Goal: Task Accomplishment & Management: Complete application form

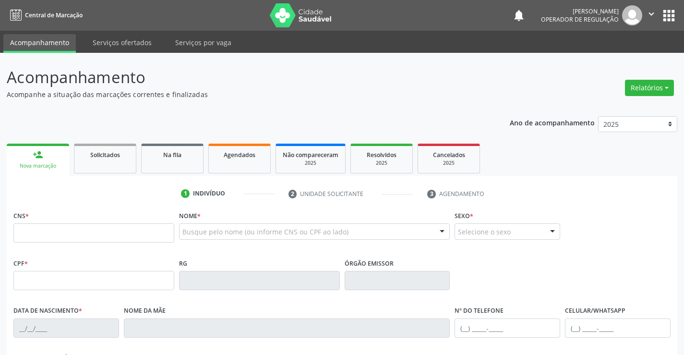
click at [57, 229] on input "text" at bounding box center [93, 232] width 161 height 19
type input "705 0092 7954 1256"
type input "27/05/2025"
type input "Isla Rafaela Santos de Souza"
type input "(74) 99147-8050"
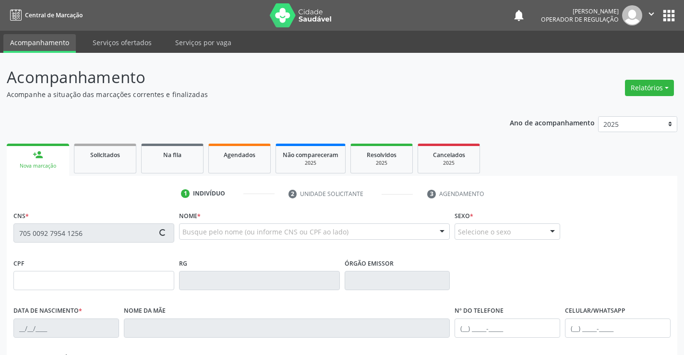
type input "111"
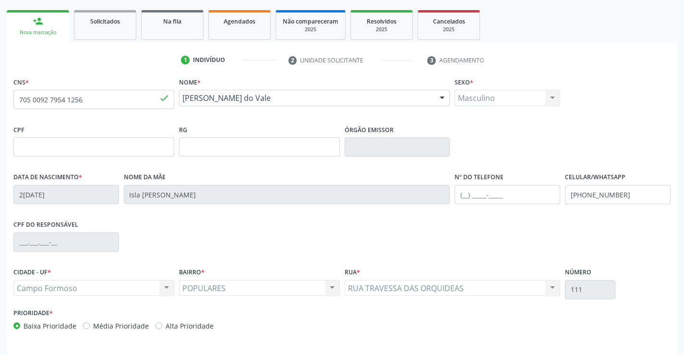
scroll to position [166, 0]
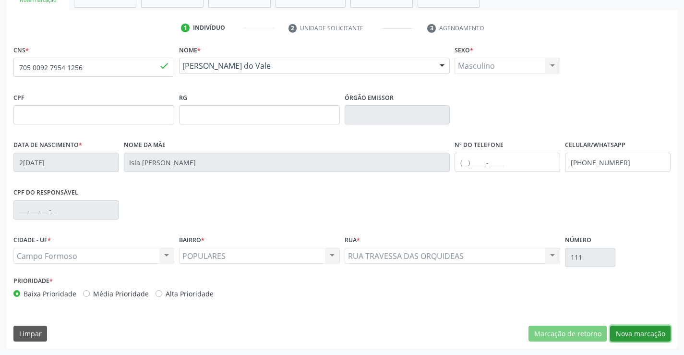
click at [632, 334] on button "Nova marcação" at bounding box center [640, 333] width 60 height 16
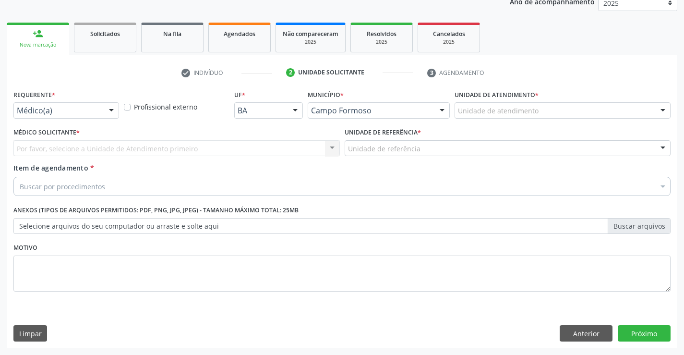
scroll to position [121, 0]
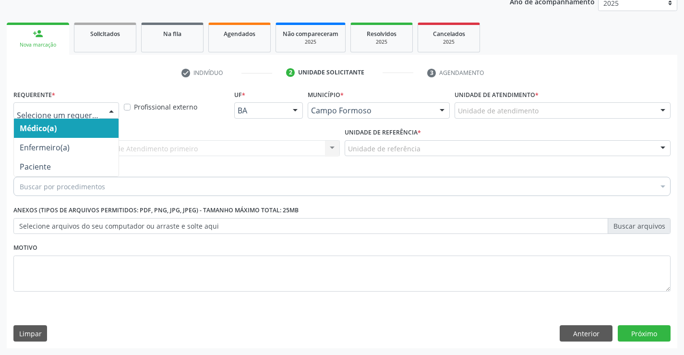
drag, startPoint x: 112, startPoint y: 109, endPoint x: 73, endPoint y: 173, distance: 74.1
click at [110, 115] on div at bounding box center [111, 111] width 14 height 16
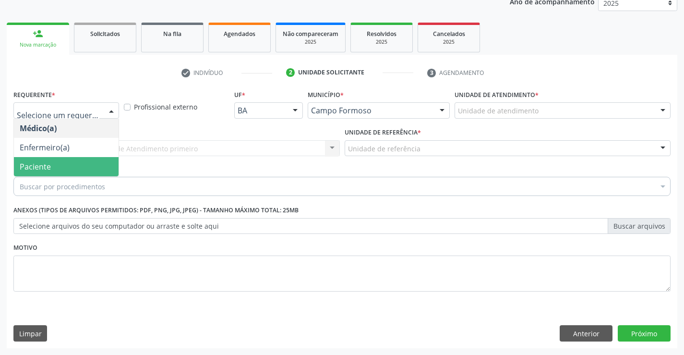
click at [72, 173] on span "Paciente" at bounding box center [66, 166] width 105 height 19
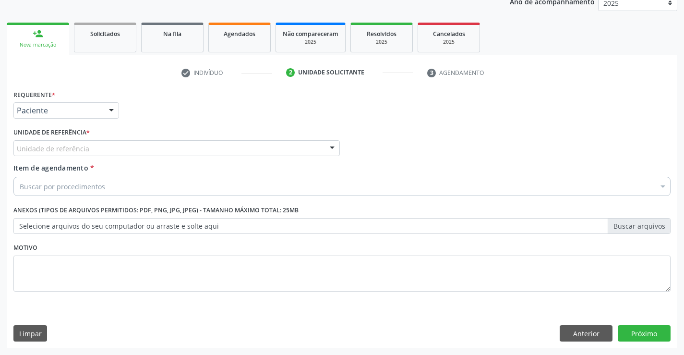
click at [109, 151] on div "Unidade de referência" at bounding box center [176, 148] width 326 height 16
click at [572, 334] on button "Anterior" at bounding box center [585, 333] width 53 height 16
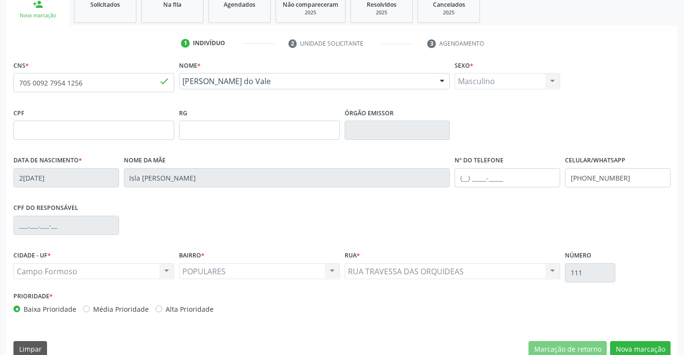
scroll to position [166, 0]
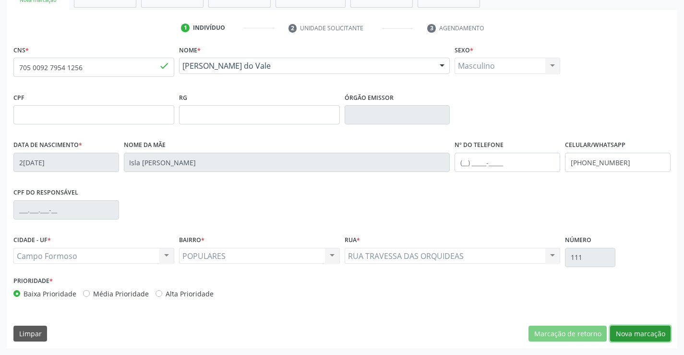
click at [632, 331] on button "Nova marcação" at bounding box center [640, 333] width 60 height 16
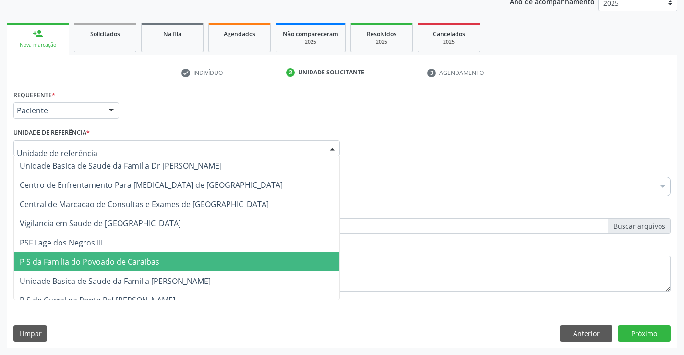
click at [95, 146] on div at bounding box center [176, 148] width 326 height 16
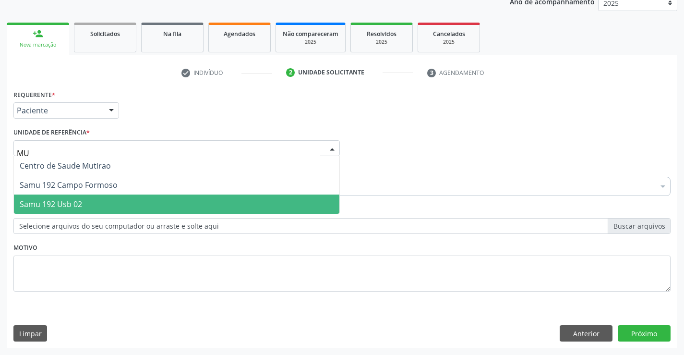
type input "MUT"
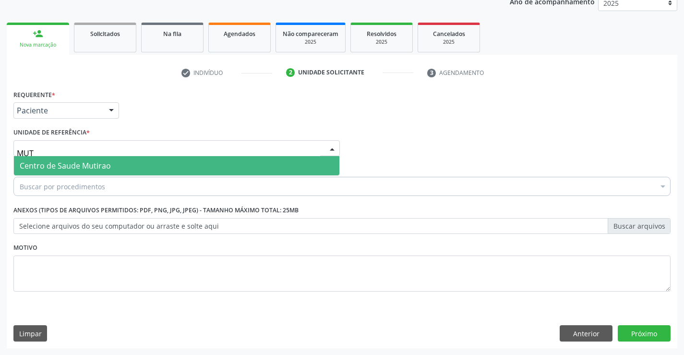
click at [88, 168] on span "Centro de Saude Mutirao" at bounding box center [65, 165] width 91 height 11
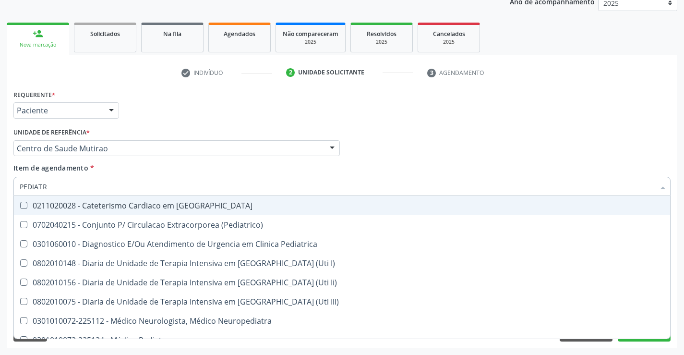
type input "PEDIATRA"
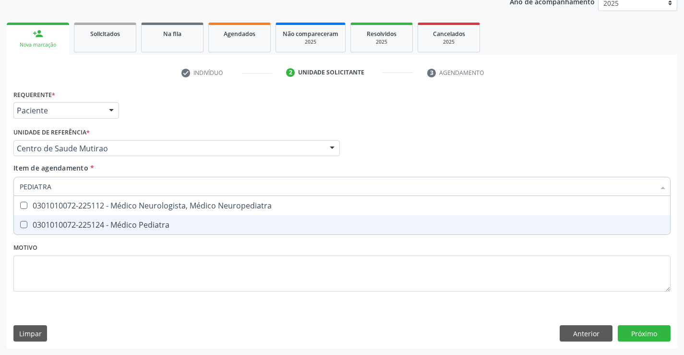
click at [117, 228] on div "0301010072-225124 - Médico Pediatra" at bounding box center [342, 225] width 644 height 8
checkbox Pediatra "true"
click at [274, 246] on div "Requerente * Paciente Médico(a) Enfermeiro(a) Paciente Nenhum resultado encontr…" at bounding box center [341, 195] width 657 height 217
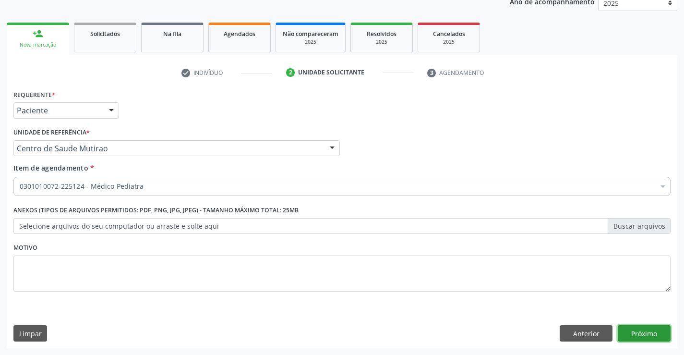
click at [641, 336] on button "Próximo" at bounding box center [644, 333] width 53 height 16
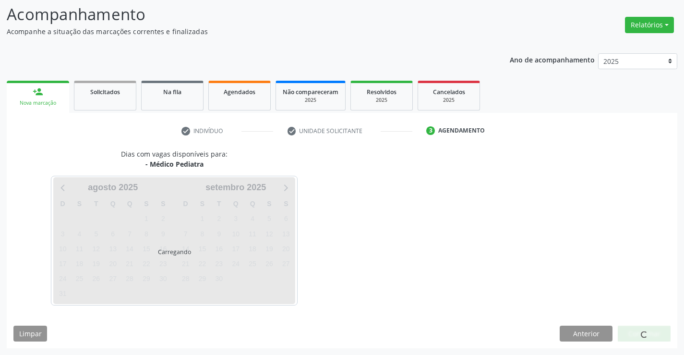
scroll to position [63, 0]
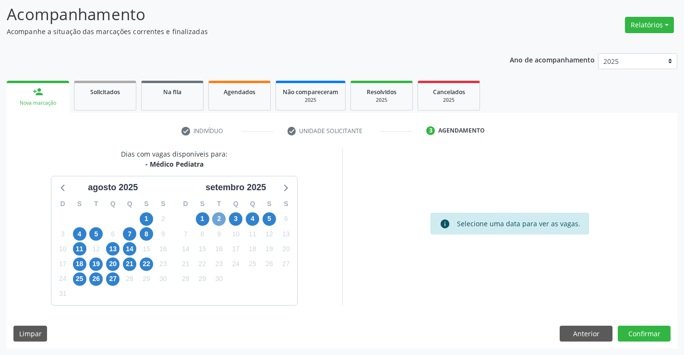
click at [219, 219] on span "2" at bounding box center [218, 218] width 13 height 13
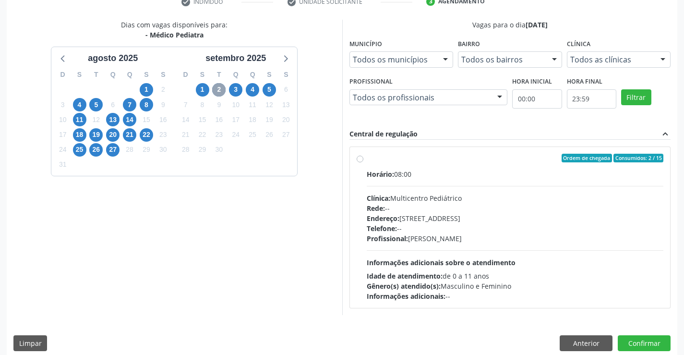
scroll to position [202, 0]
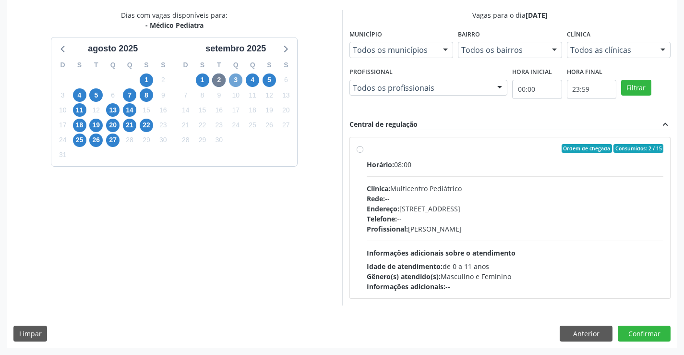
click at [239, 81] on span "3" at bounding box center [235, 79] width 13 height 13
click at [256, 82] on span "4" at bounding box center [252, 79] width 13 height 13
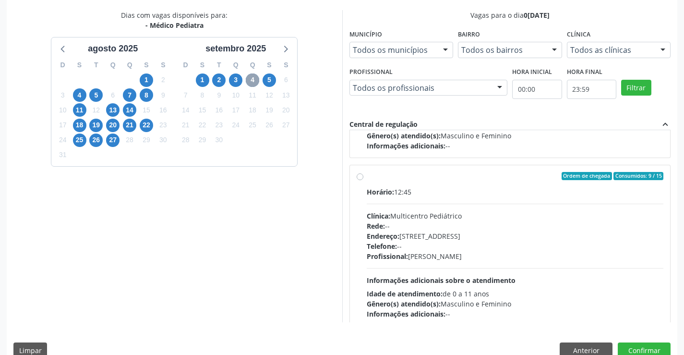
scroll to position [151, 0]
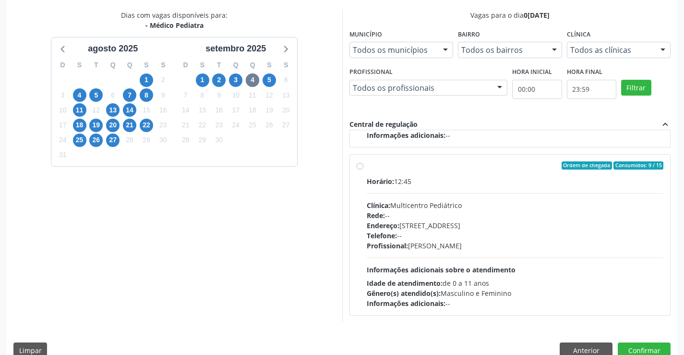
click at [367, 168] on label "Ordem de chegada Consumidos: 9 / 15 Horário: 12:45 Clínica: Multicentro Pediátr…" at bounding box center [515, 234] width 297 height 147
click at [360, 168] on input "Ordem de chegada Consumidos: 9 / 15 Horário: 12:45 Clínica: Multicentro Pediátr…" at bounding box center [359, 165] width 7 height 9
radio input "true"
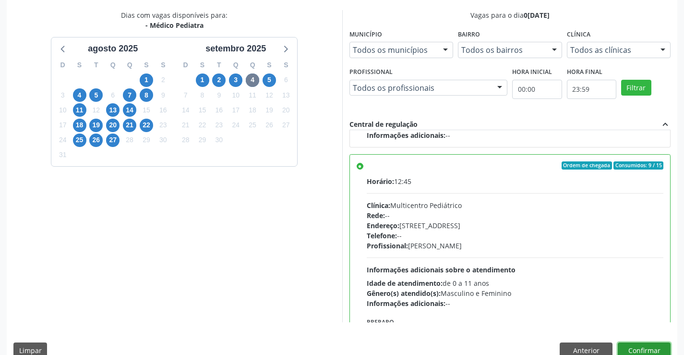
click at [655, 350] on button "Confirmar" at bounding box center [644, 350] width 53 height 16
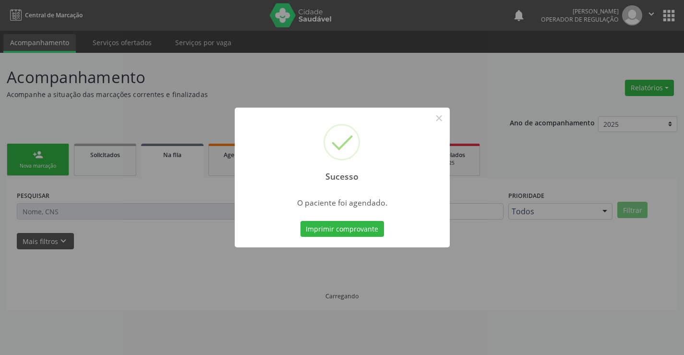
scroll to position [0, 0]
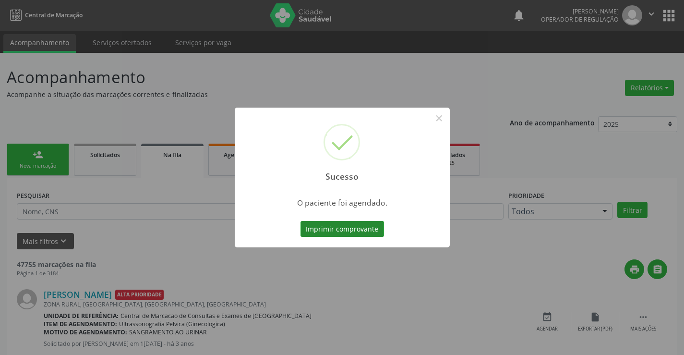
click at [355, 222] on button "Imprimir comprovante" at bounding box center [341, 229] width 83 height 16
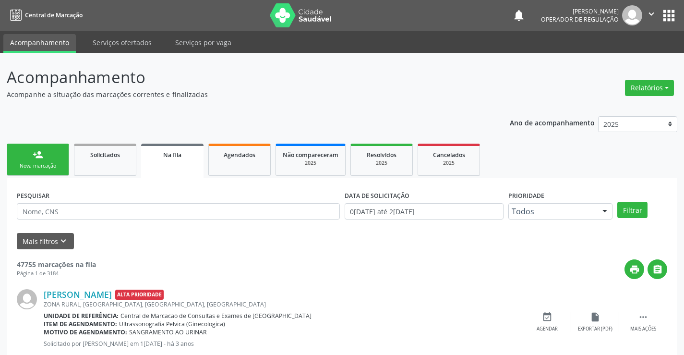
click at [53, 162] on div "Nova marcação" at bounding box center [38, 165] width 48 height 7
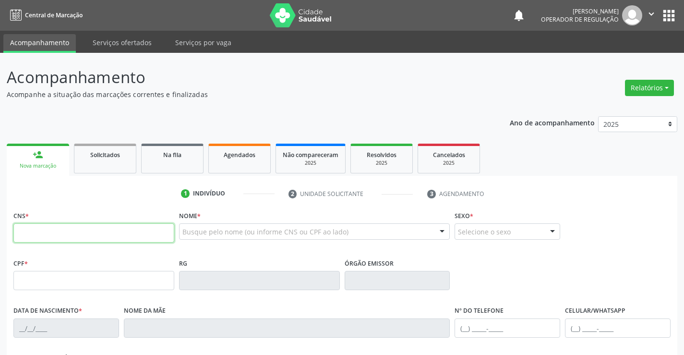
click at [59, 232] on input "text" at bounding box center [93, 232] width 161 height 19
type input "704 3065 2999 5298"
type input "1390909670"
type input "05/10/1977"
type input "S/N"
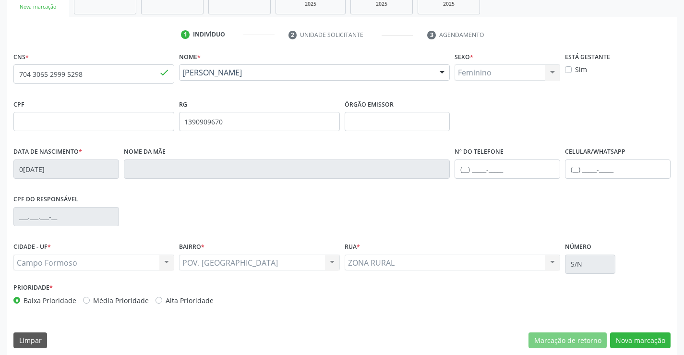
scroll to position [166, 0]
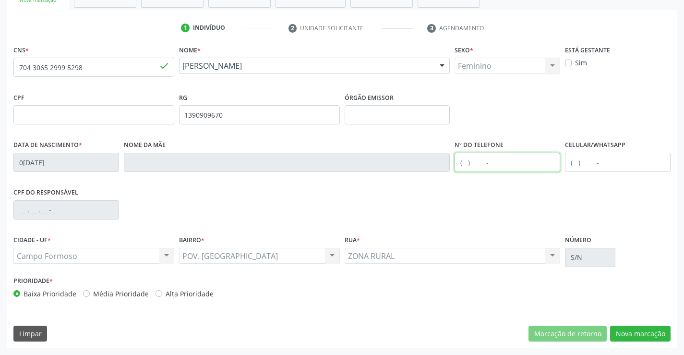
click at [463, 163] on input "text" at bounding box center [507, 162] width 106 height 19
type input "(74) 99147-8050"
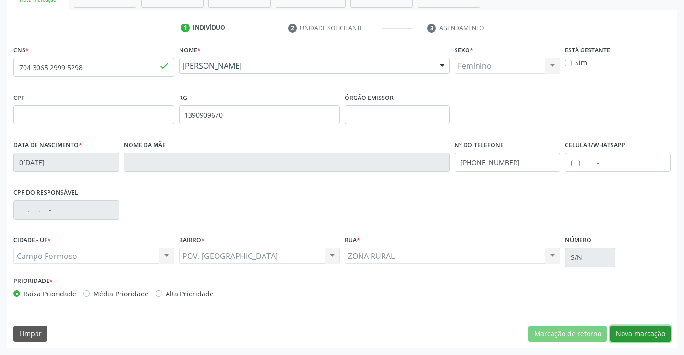
click at [639, 332] on button "Nova marcação" at bounding box center [640, 333] width 60 height 16
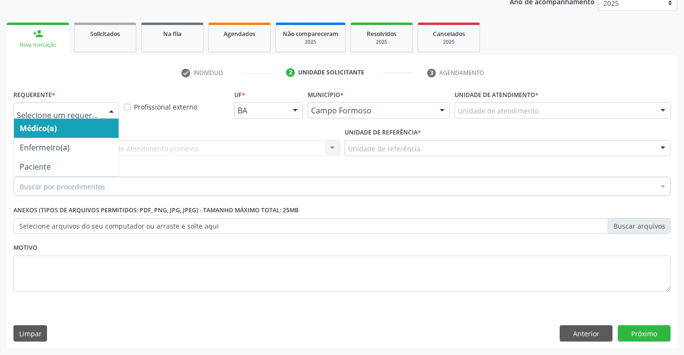
click at [110, 111] on div at bounding box center [111, 111] width 14 height 16
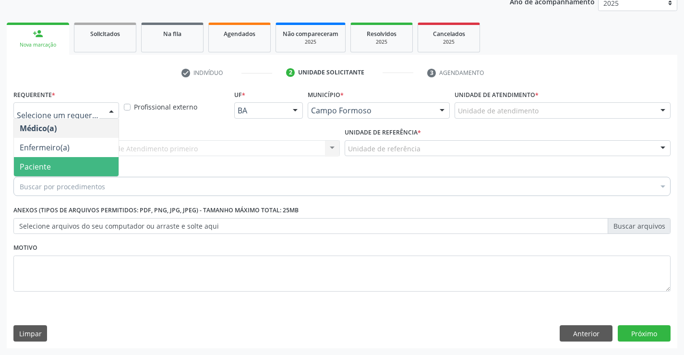
click at [63, 167] on span "Paciente" at bounding box center [66, 166] width 105 height 19
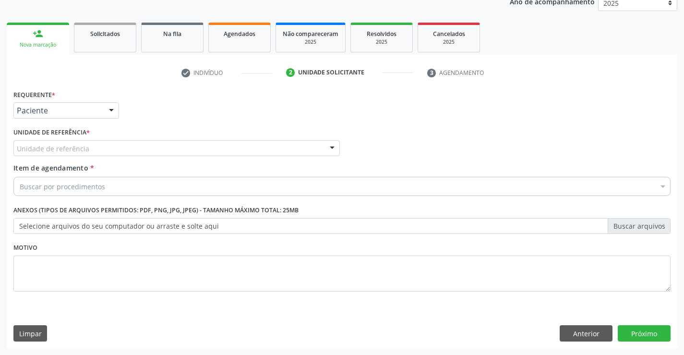
click at [114, 149] on div "Unidade de referência" at bounding box center [176, 148] width 326 height 16
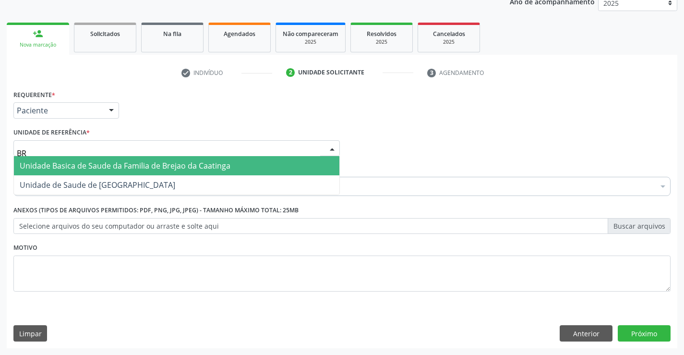
type input "BRE"
click at [88, 162] on span "Unidade Basica de Saude da Familia de Brejao da Caatinga" at bounding box center [125, 165] width 211 height 11
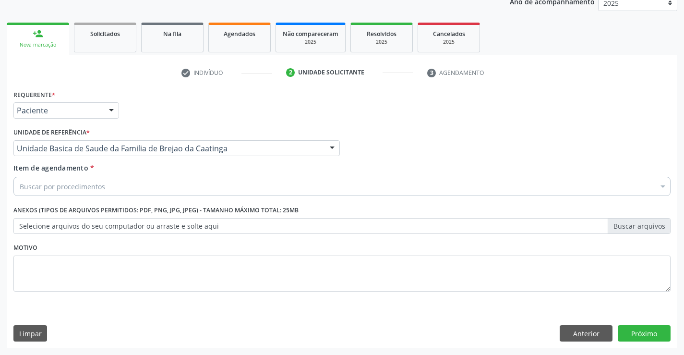
click at [110, 187] on div "Buscar por procedimentos" at bounding box center [341, 186] width 657 height 19
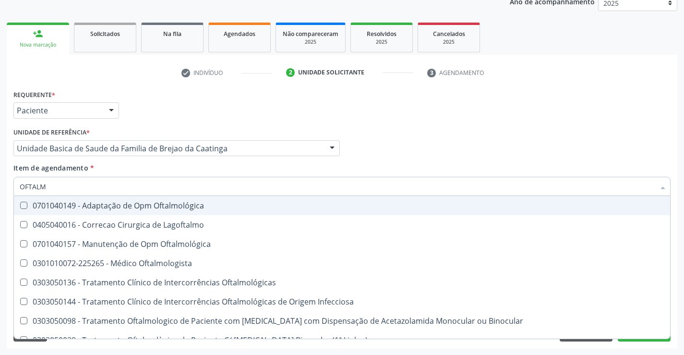
type input "OFTALMO"
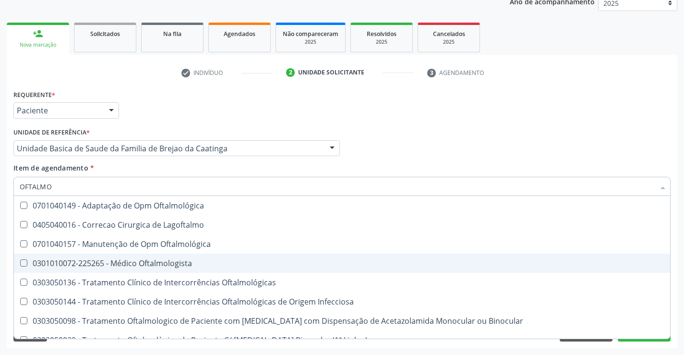
click at [163, 263] on div "0301010072-225265 - Médico Oftalmologista" at bounding box center [342, 263] width 644 height 8
checkbox Oftalmologista "true"
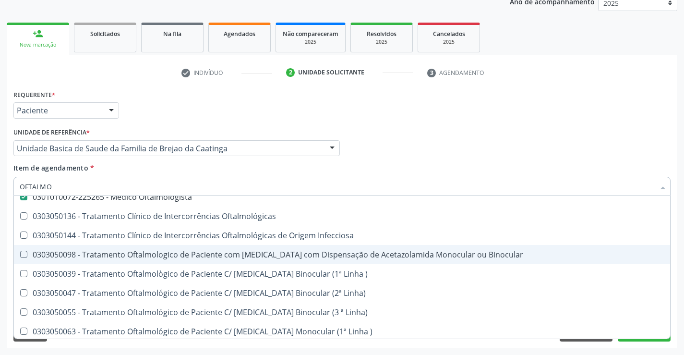
scroll to position [144, 0]
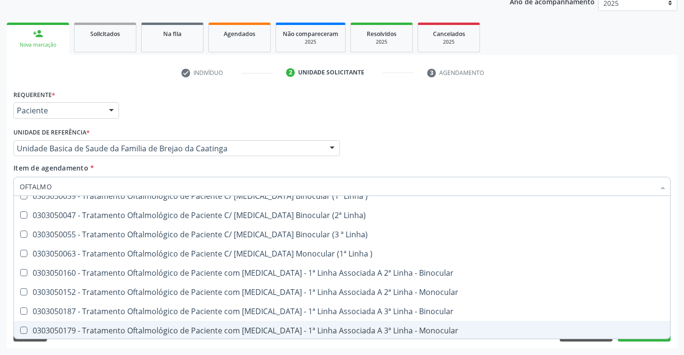
click at [241, 345] on div "Requerente * Paciente Médico(a) Enfermeiro(a) Paciente Nenhum resultado encontr…" at bounding box center [342, 217] width 670 height 261
checkbox Lagoftalmo "true"
checkbox Oftalmologista "false"
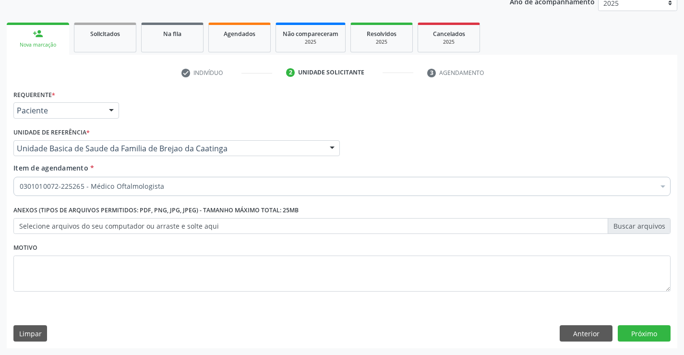
scroll to position [0, 0]
click at [621, 329] on button "Próximo" at bounding box center [644, 333] width 53 height 16
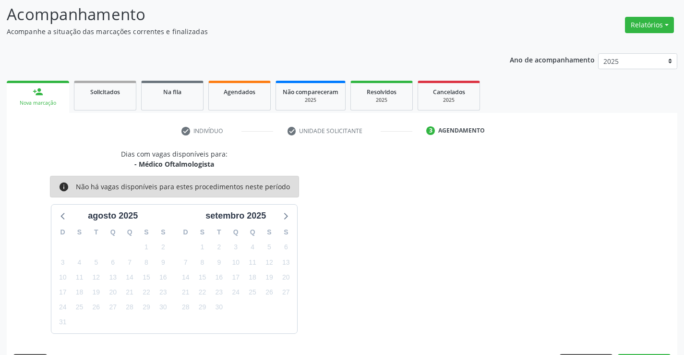
scroll to position [91, 0]
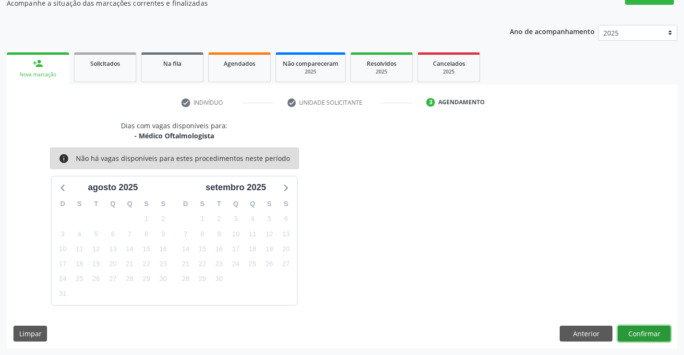
click at [625, 331] on button "Confirmar" at bounding box center [644, 333] width 53 height 16
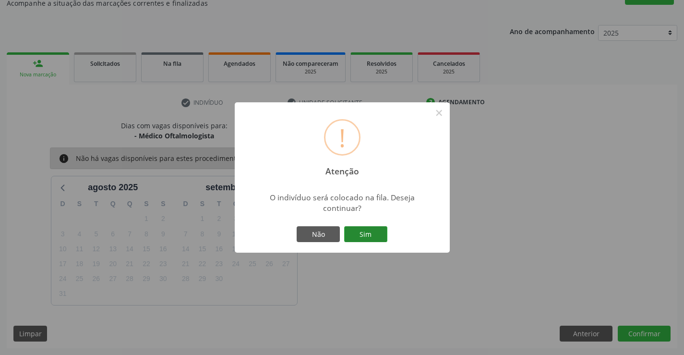
click at [370, 235] on button "Sim" at bounding box center [365, 234] width 43 height 16
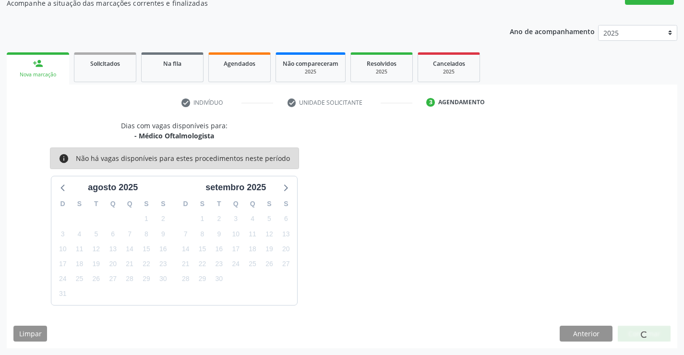
scroll to position [0, 0]
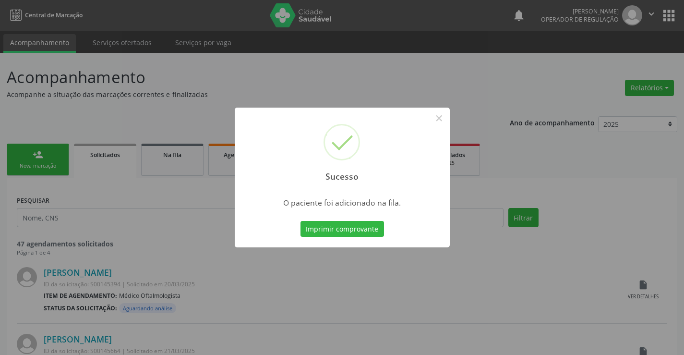
click at [300, 221] on button "Imprimir comprovante" at bounding box center [341, 229] width 83 height 16
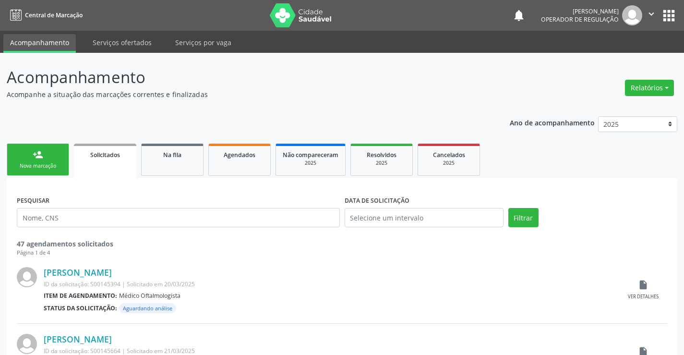
click at [62, 164] on link "person_add Nova marcação" at bounding box center [38, 159] width 62 height 32
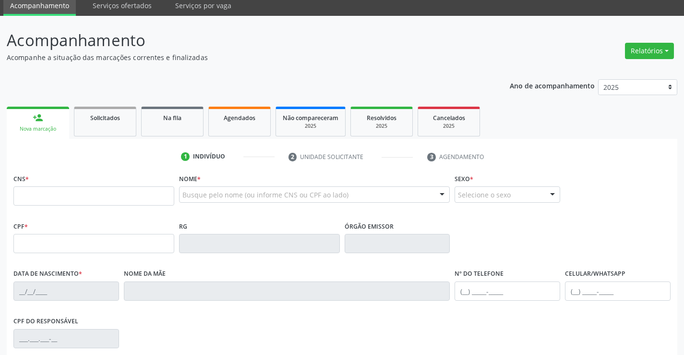
scroll to position [96, 0]
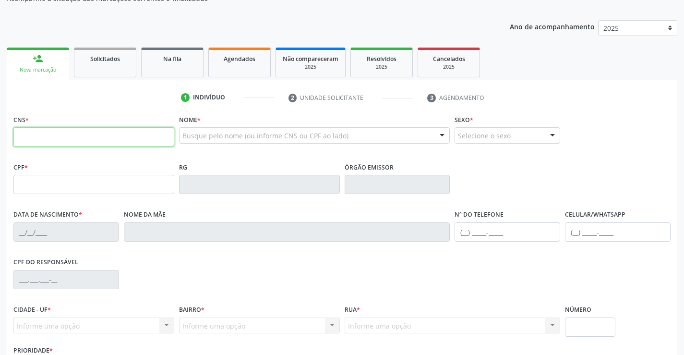
click at [38, 131] on input "text" at bounding box center [93, 136] width 161 height 19
type input "700 7094 6968 5480"
type input "136.105.425-51"
type input "09/07/2025"
type input "Daniela Pereira da Silva"
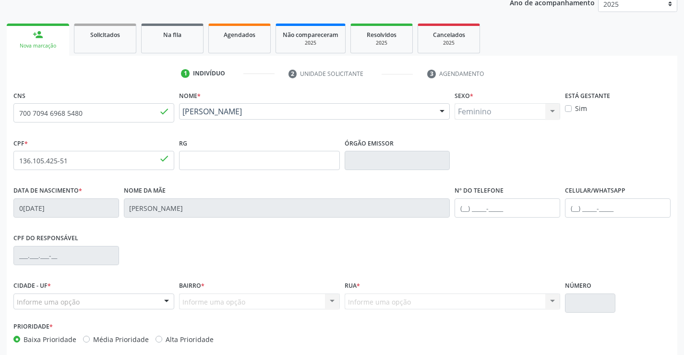
scroll to position [166, 0]
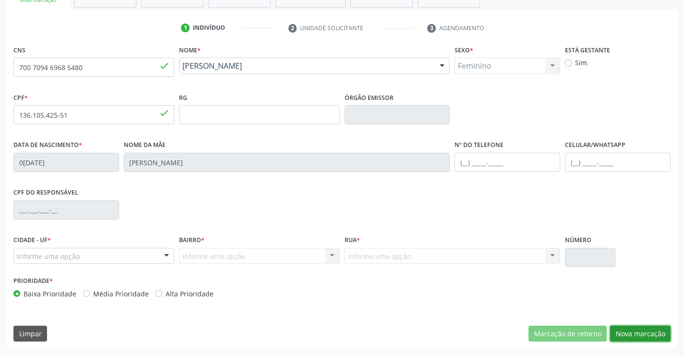
click at [633, 339] on button "Nova marcação" at bounding box center [640, 333] width 60 height 16
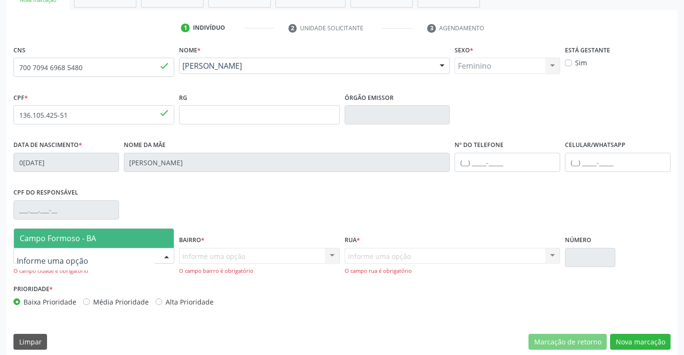
click at [165, 253] on div at bounding box center [166, 256] width 14 height 16
click at [147, 235] on span "Campo Formoso - BA" at bounding box center [94, 237] width 160 height 19
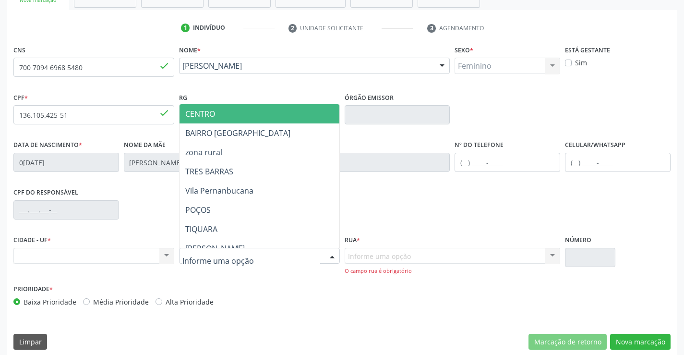
click at [331, 255] on div at bounding box center [332, 256] width 14 height 16
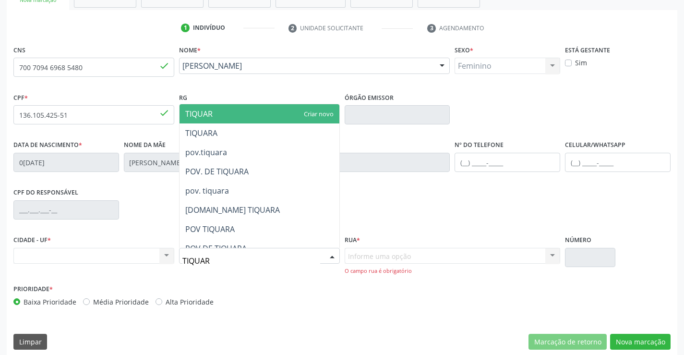
type input "TIQUARA"
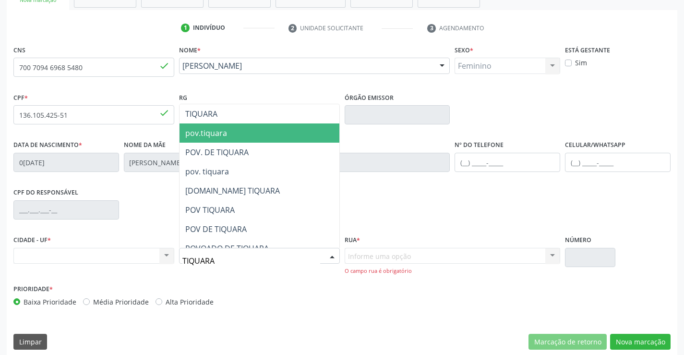
click at [280, 130] on span "pov.tiquara" at bounding box center [259, 132] width 160 height 19
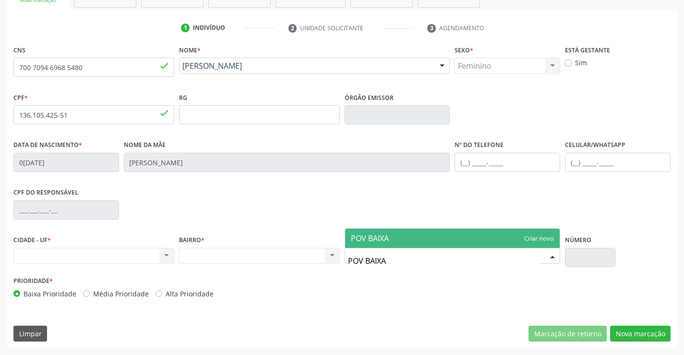
type input "POV BAIXAO"
click at [416, 237] on span "POV BAIXAO" at bounding box center [452, 237] width 215 height 19
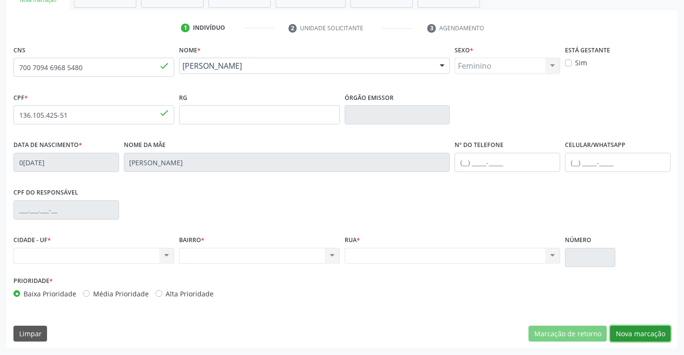
click at [639, 329] on button "Nova marcação" at bounding box center [640, 333] width 60 height 16
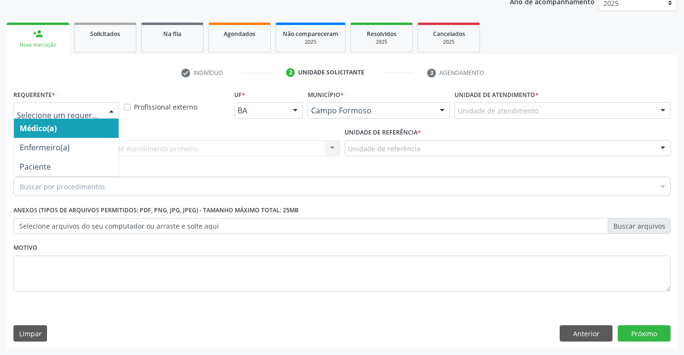
click at [113, 106] on div at bounding box center [111, 111] width 14 height 16
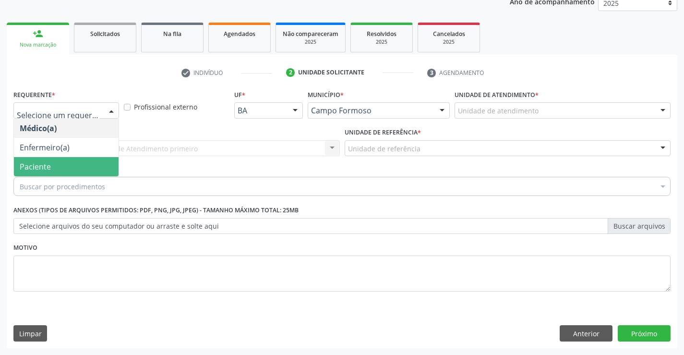
click at [110, 166] on span "Paciente" at bounding box center [66, 166] width 105 height 19
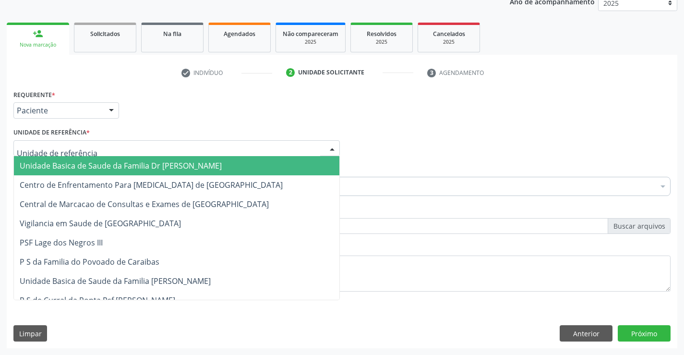
click at [111, 150] on div at bounding box center [176, 148] width 326 height 16
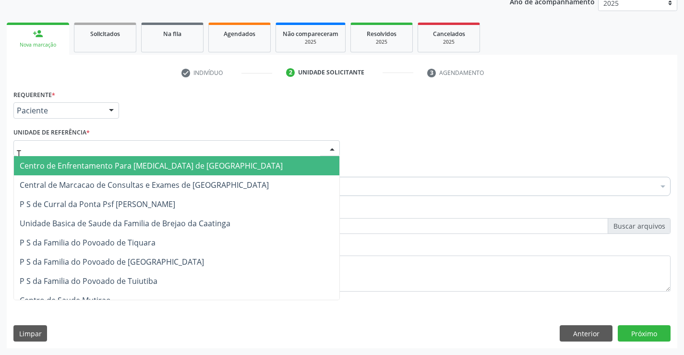
type input "TI"
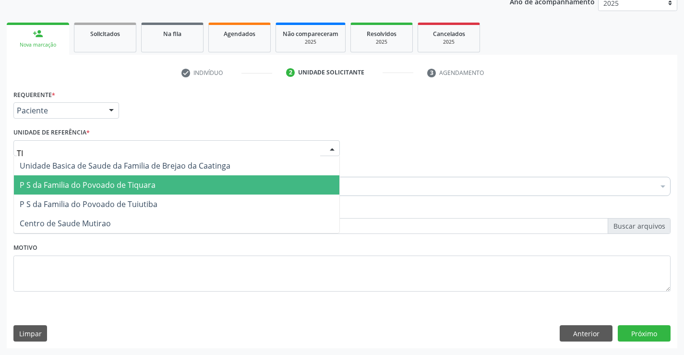
click at [103, 179] on span "P S da Familia do Povoado de Tiquara" at bounding box center [88, 184] width 136 height 11
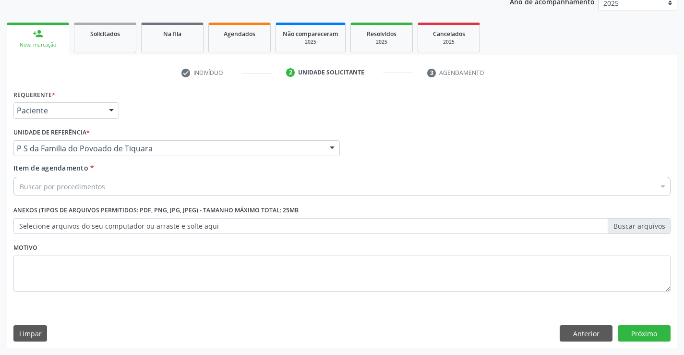
click at [115, 190] on div "Buscar por procedimentos" at bounding box center [341, 186] width 657 height 19
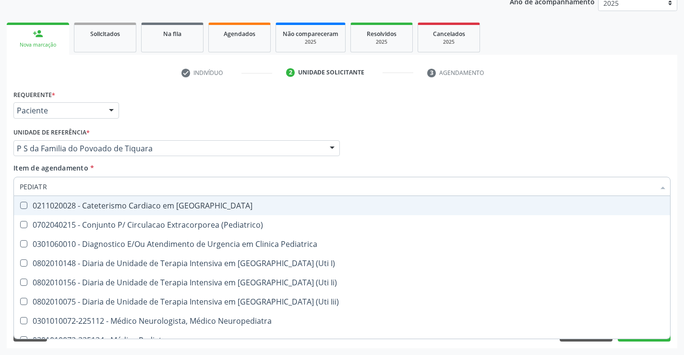
type input "PEDIATRA"
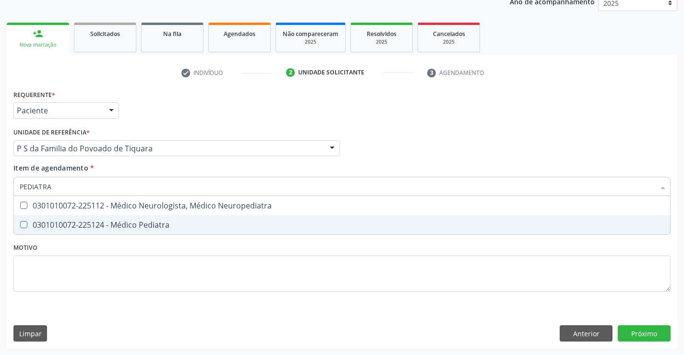
click at [121, 221] on div "0301010072-225124 - Médico Pediatra" at bounding box center [342, 225] width 644 height 8
checkbox Pediatra "true"
click at [153, 270] on div "Requerente * Paciente Médico(a) Enfermeiro(a) Paciente Nenhum resultado encontr…" at bounding box center [341, 195] width 657 height 217
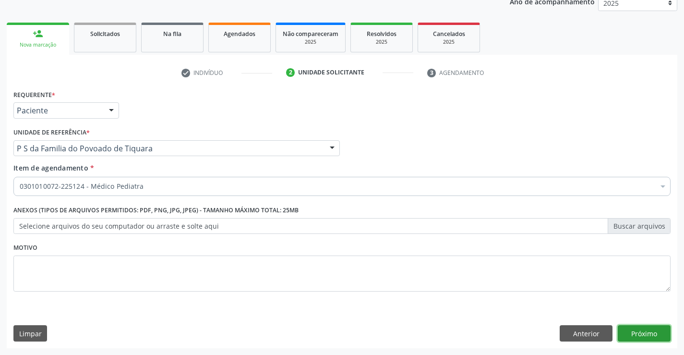
click at [635, 327] on button "Próximo" at bounding box center [644, 333] width 53 height 16
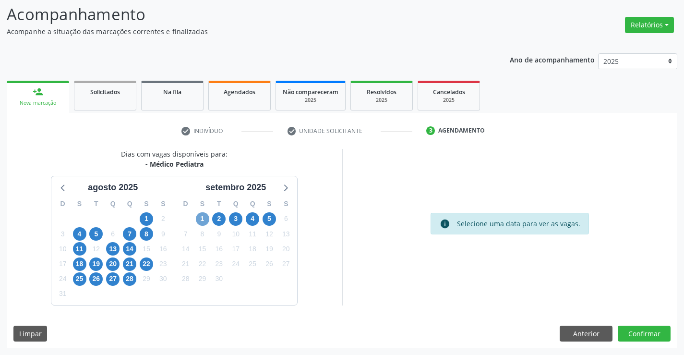
click at [204, 219] on span "1" at bounding box center [202, 218] width 13 height 13
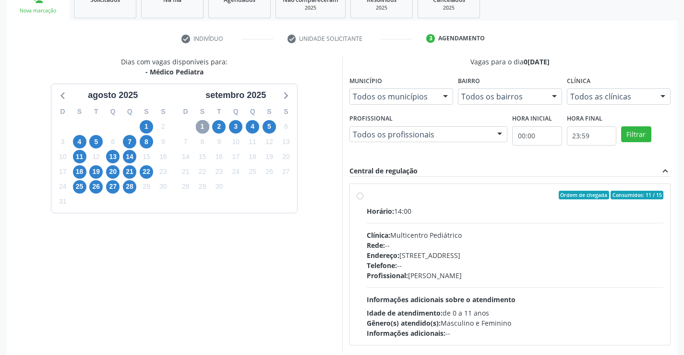
scroll to position [159, 0]
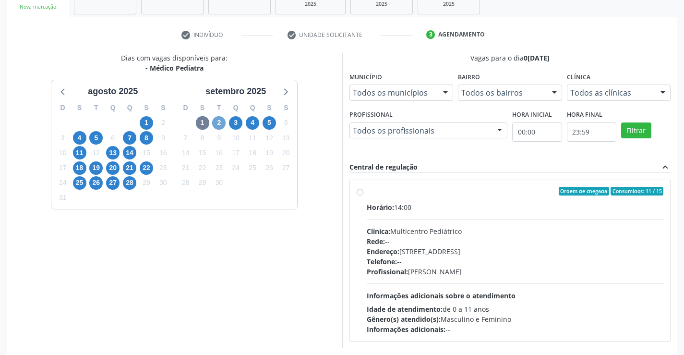
click at [217, 121] on span "2" at bounding box center [218, 122] width 13 height 13
click at [237, 122] on span "3" at bounding box center [235, 122] width 13 height 13
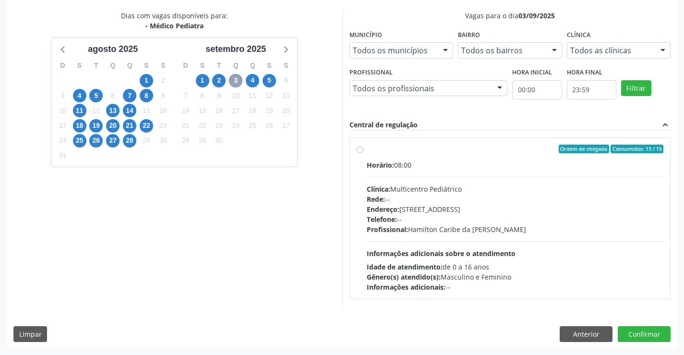
scroll to position [202, 0]
click at [270, 79] on span "5" at bounding box center [268, 79] width 13 height 13
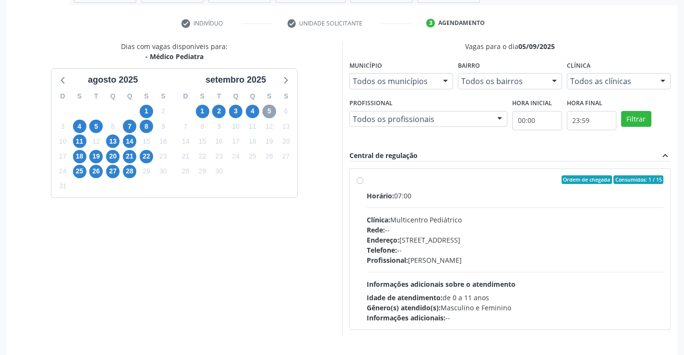
scroll to position [154, 0]
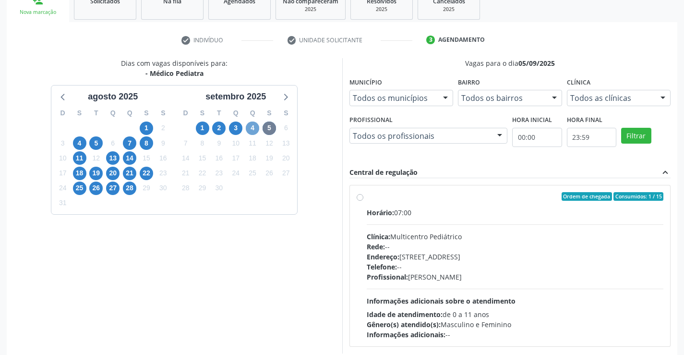
click at [254, 129] on span "4" at bounding box center [252, 127] width 13 height 13
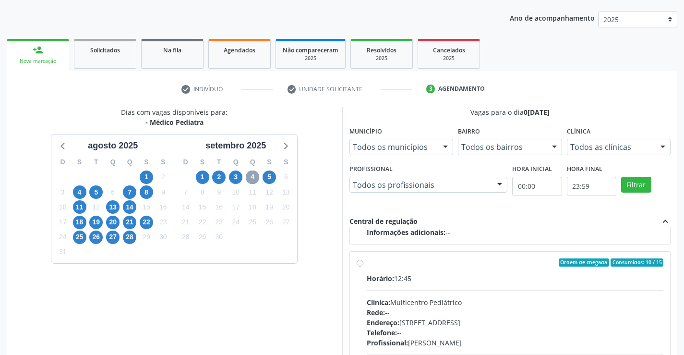
scroll to position [106, 0]
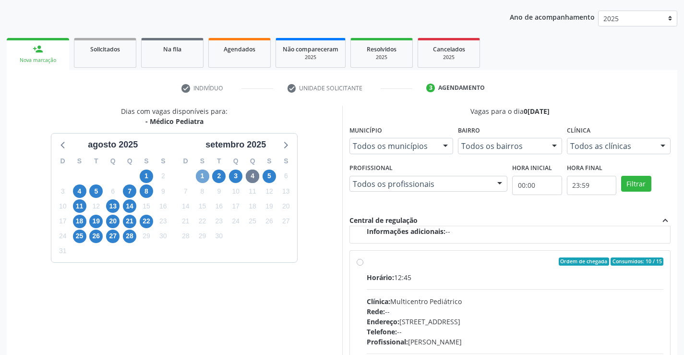
click at [203, 177] on span "1" at bounding box center [202, 175] width 13 height 13
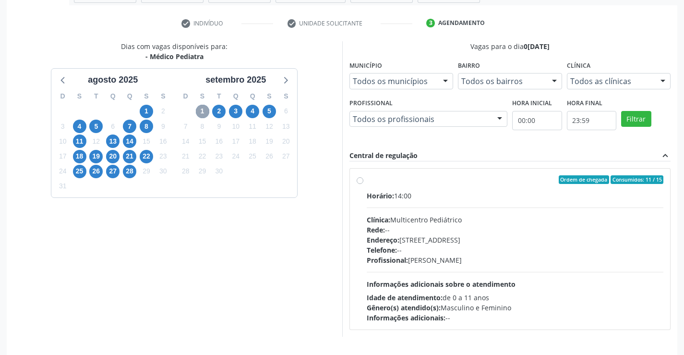
scroll to position [202, 0]
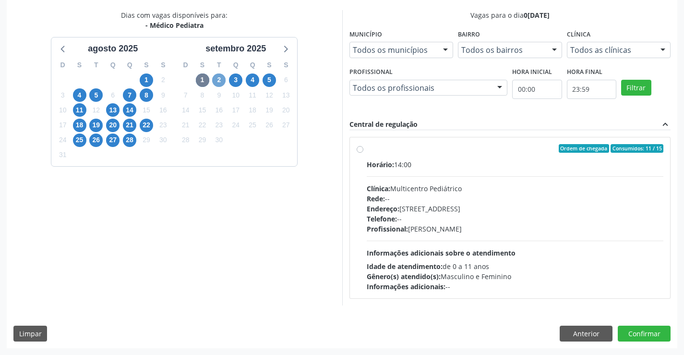
click at [219, 78] on span "2" at bounding box center [218, 79] width 13 height 13
click at [250, 80] on span "4" at bounding box center [252, 79] width 13 height 13
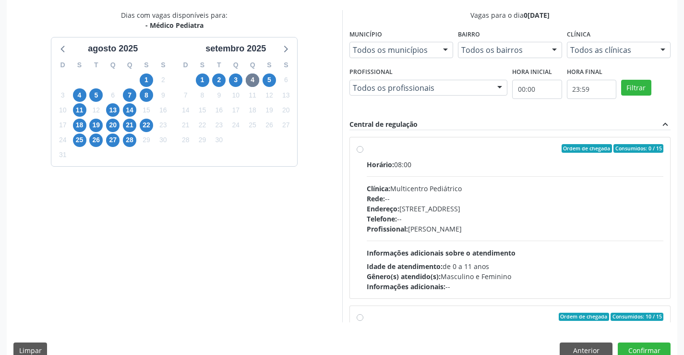
click at [367, 151] on label "Ordem de chegada Consumidos: 0 / 15 Horário: 08:00 Clínica: Multicentro Pediátr…" at bounding box center [515, 217] width 297 height 147
click at [360, 151] on input "Ordem de chegada Consumidos: 0 / 15 Horário: 08:00 Clínica: Multicentro Pediátr…" at bounding box center [359, 148] width 7 height 9
radio input "true"
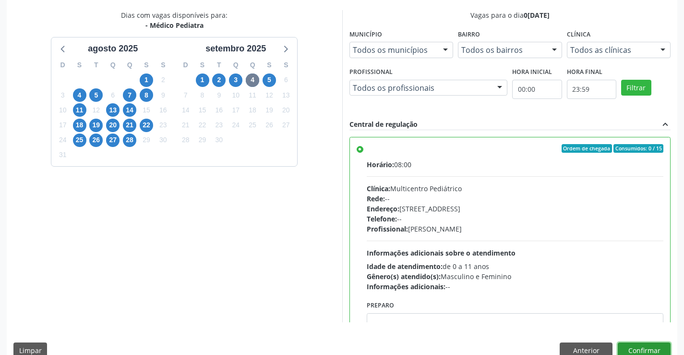
click at [643, 351] on button "Confirmar" at bounding box center [644, 350] width 53 height 16
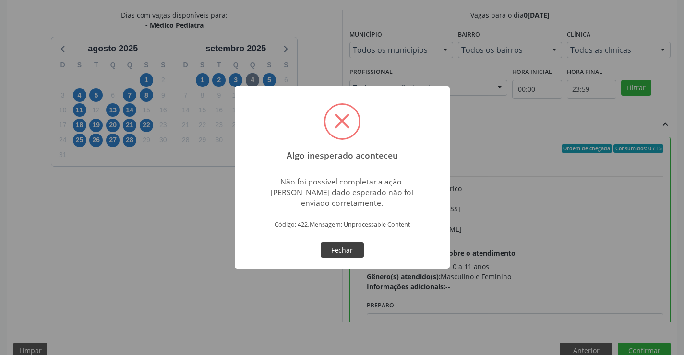
click at [342, 248] on button "Fechar" at bounding box center [342, 250] width 43 height 16
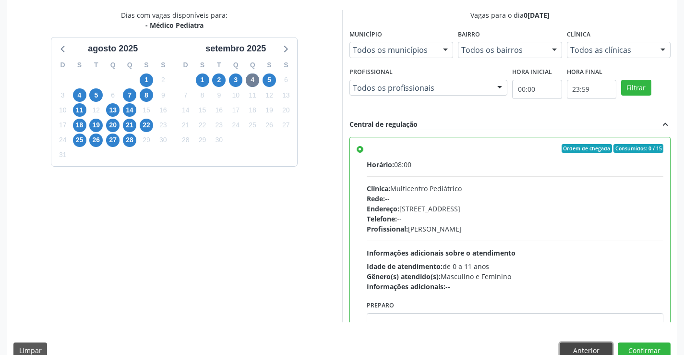
click at [584, 347] on button "Anterior" at bounding box center [585, 350] width 53 height 16
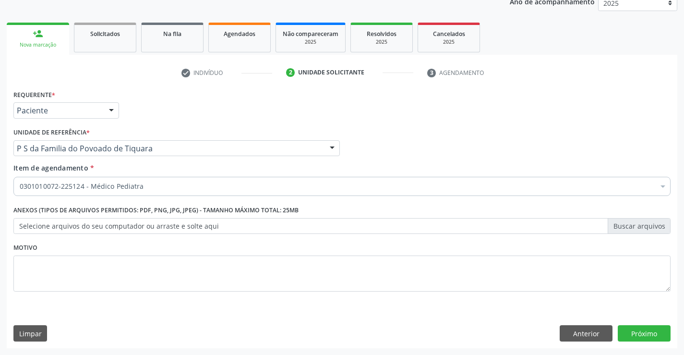
scroll to position [121, 0]
click at [574, 333] on button "Anterior" at bounding box center [585, 333] width 53 height 16
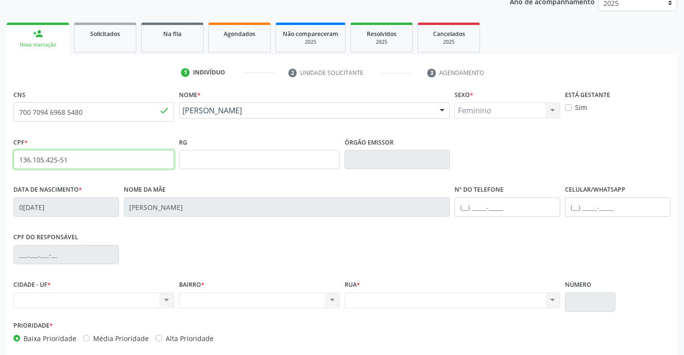
click at [131, 161] on input "136.105.425-51" at bounding box center [93, 159] width 161 height 19
type input "1"
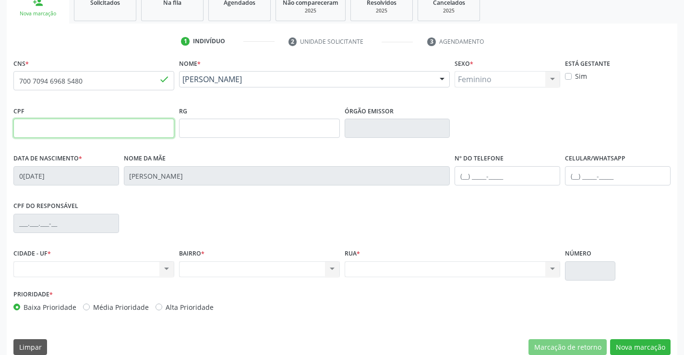
scroll to position [166, 0]
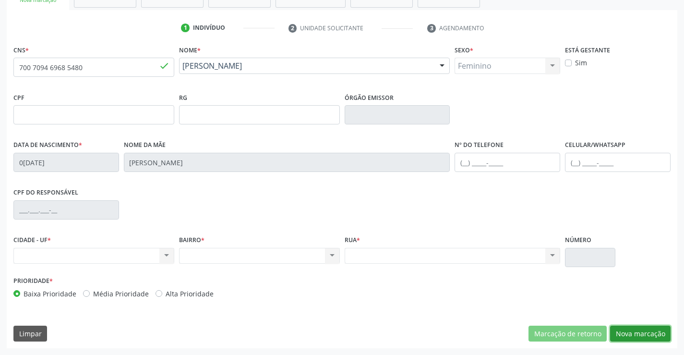
click at [630, 334] on button "Nova marcação" at bounding box center [640, 333] width 60 height 16
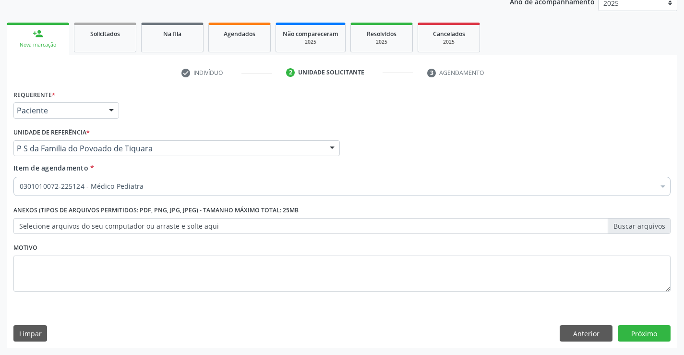
scroll to position [121, 0]
click at [646, 329] on button "Próximo" at bounding box center [644, 333] width 53 height 16
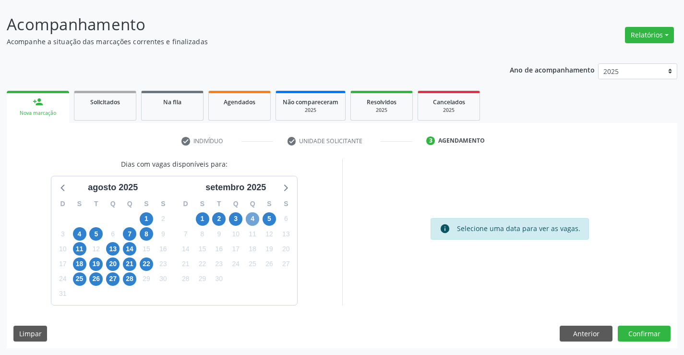
click at [254, 219] on span "4" at bounding box center [252, 218] width 13 height 13
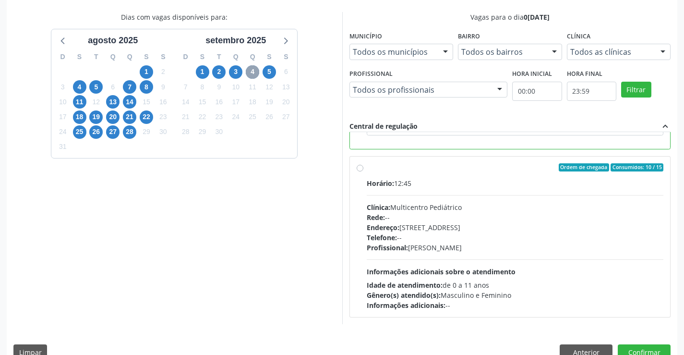
scroll to position [219, 0]
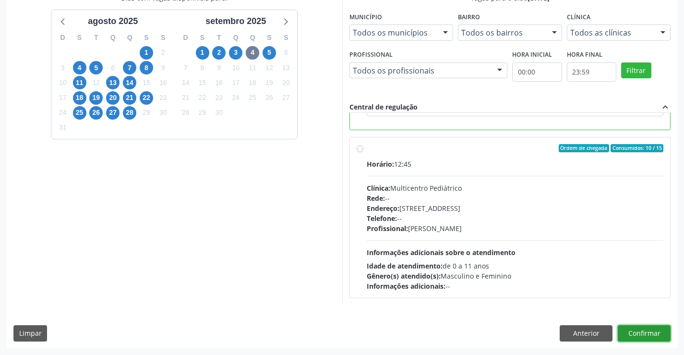
click at [639, 330] on button "Confirmar" at bounding box center [644, 333] width 53 height 16
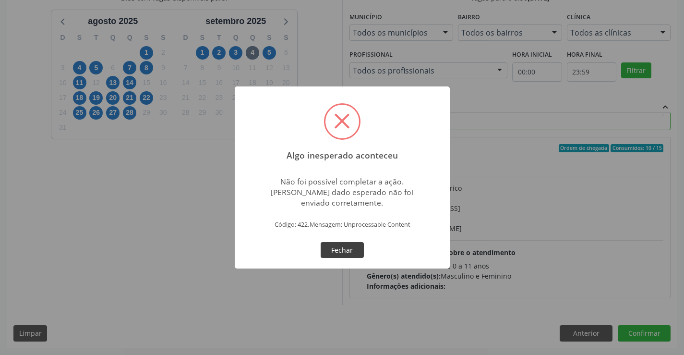
click at [335, 251] on button "Fechar" at bounding box center [342, 250] width 43 height 16
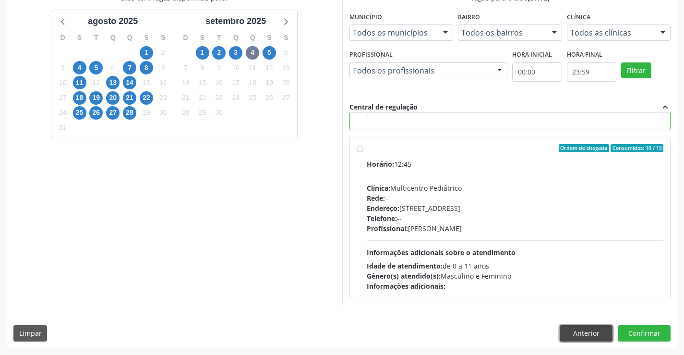
click at [575, 336] on button "Anterior" at bounding box center [585, 333] width 53 height 16
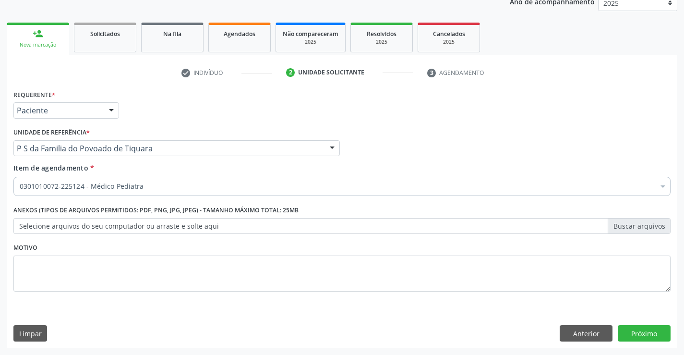
click at [57, 38] on link "person_add Nova marcação" at bounding box center [38, 39] width 62 height 32
click at [130, 42] on link "Solicitados" at bounding box center [105, 38] width 62 height 30
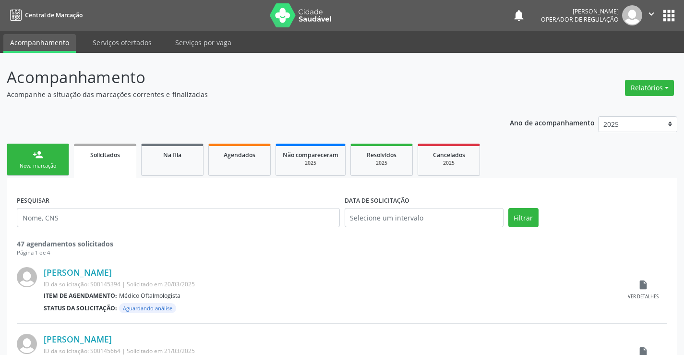
click at [58, 163] on div "Nova marcação" at bounding box center [38, 165] width 48 height 7
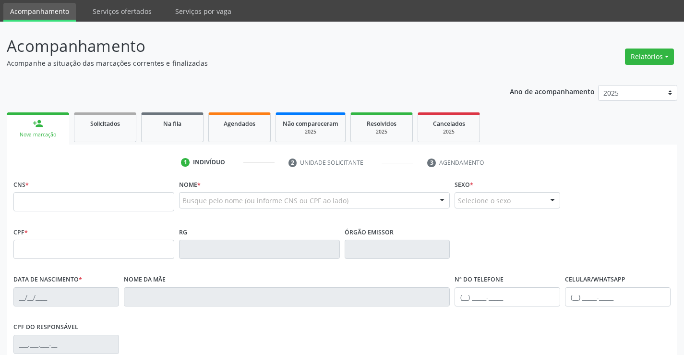
scroll to position [48, 0]
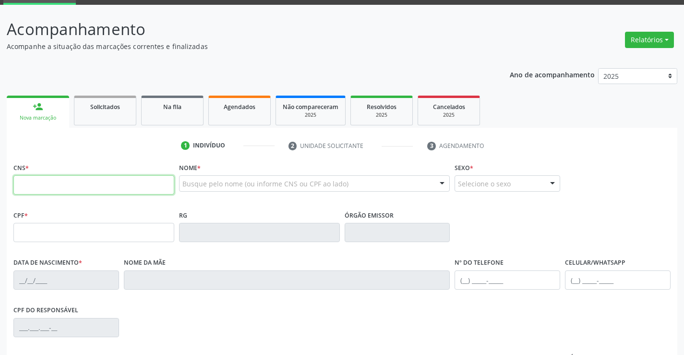
click at [57, 182] on input "text" at bounding box center [93, 184] width 161 height 19
type input "700 7094 6968 5480"
type input "136.105.425-51"
type input "09/07/2025"
type input "Daniela Pereira da Silva"
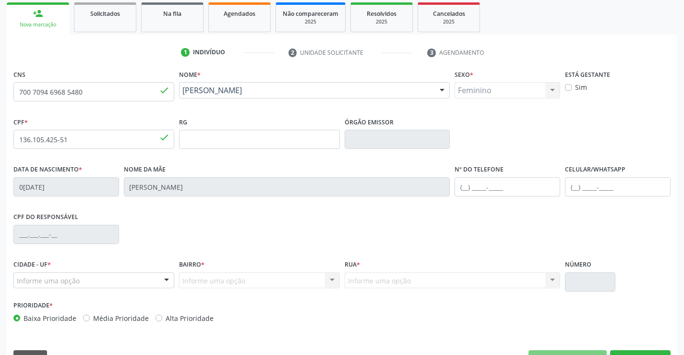
scroll to position [166, 0]
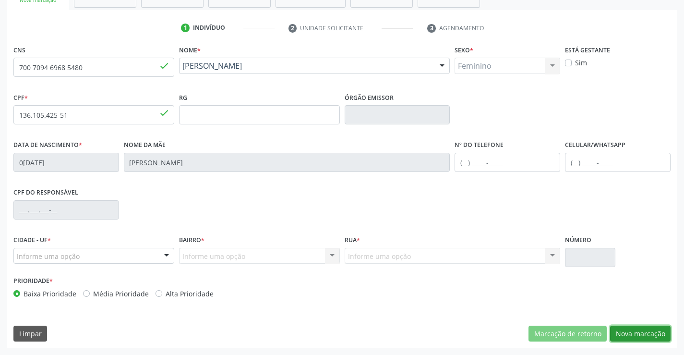
click at [631, 332] on button "Nova marcação" at bounding box center [640, 333] width 60 height 16
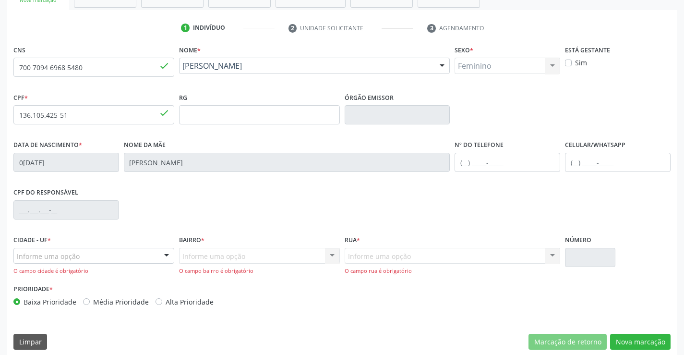
click at [127, 256] on div "Informe uma opção" at bounding box center [93, 256] width 161 height 16
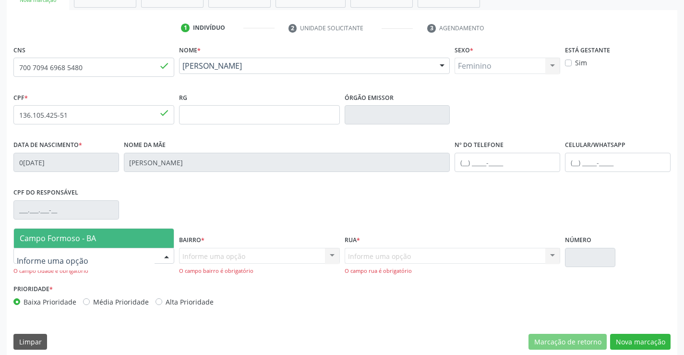
click at [106, 236] on span "Campo Formoso - BA" at bounding box center [94, 237] width 160 height 19
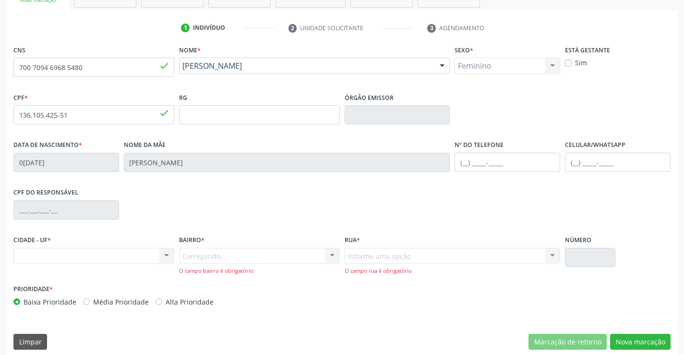
click at [239, 260] on div "Carregando... Nenhum resultado encontrado para: " " Nenhuma opção encontrada. D…" at bounding box center [259, 261] width 161 height 27
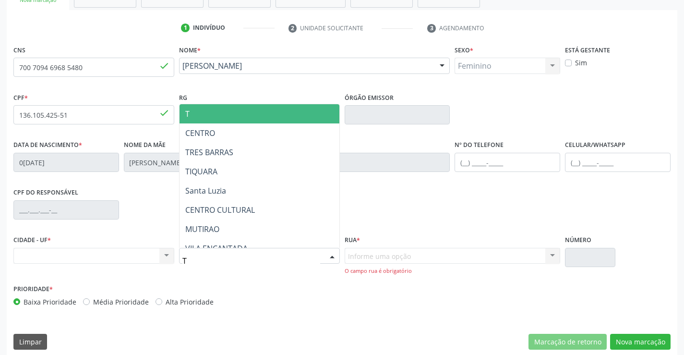
type input "TI"
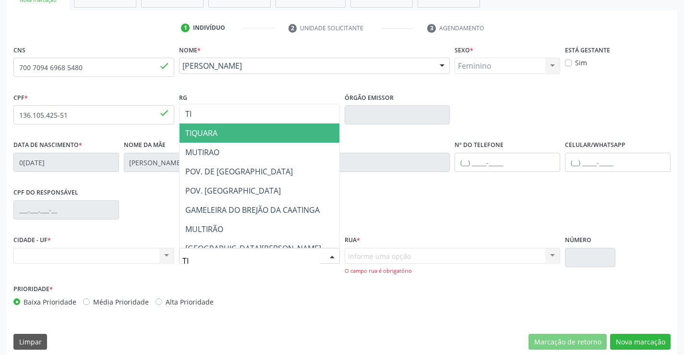
click at [226, 129] on span "TIQUARA" at bounding box center [282, 132] width 207 height 19
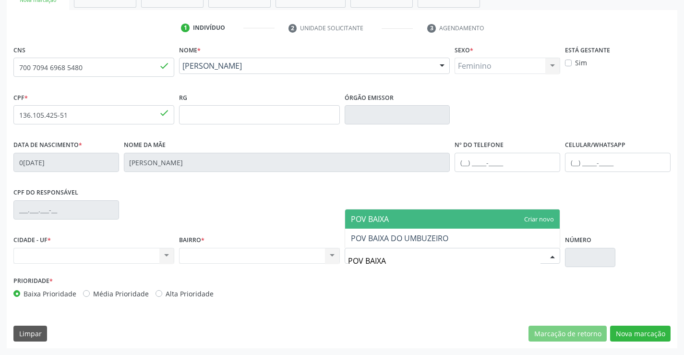
type input "POV BAIXAO"
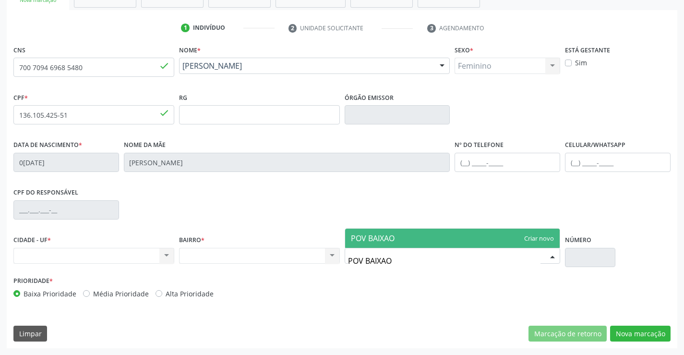
click at [388, 236] on span "POV BAIXAO" at bounding box center [373, 238] width 44 height 11
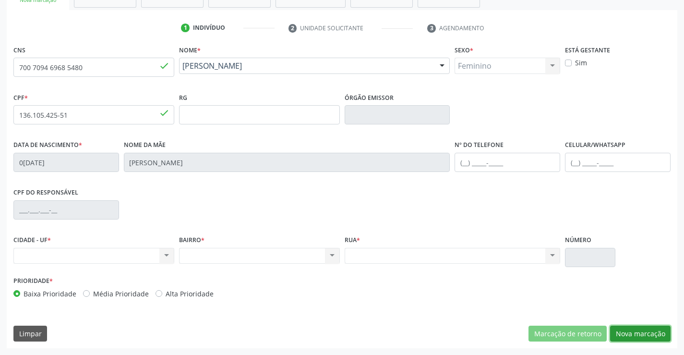
click at [650, 335] on button "Nova marcação" at bounding box center [640, 333] width 60 height 16
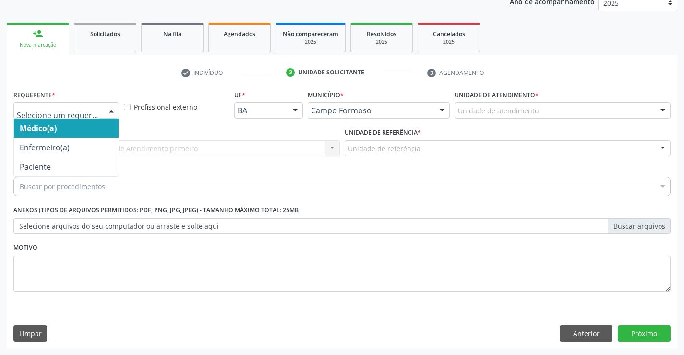
click at [111, 110] on div at bounding box center [111, 111] width 14 height 16
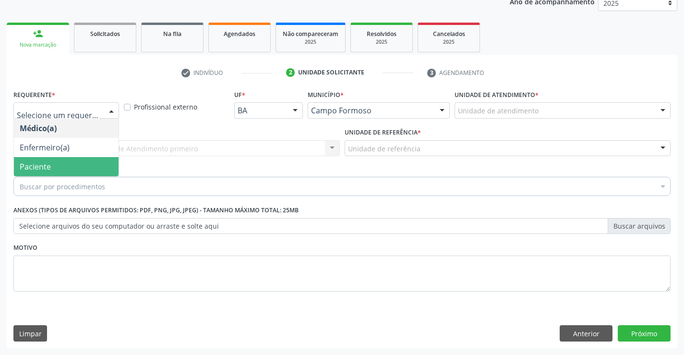
click at [81, 170] on span "Paciente" at bounding box center [66, 166] width 105 height 19
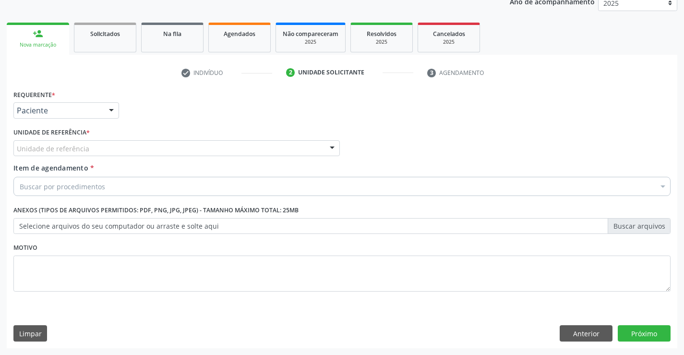
click at [91, 151] on div "Unidade de referência" at bounding box center [176, 148] width 326 height 16
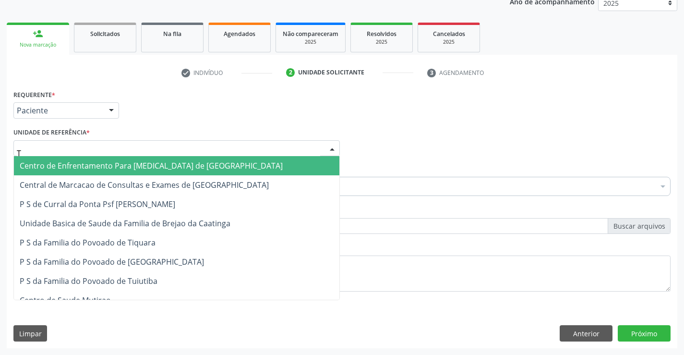
type input "TI"
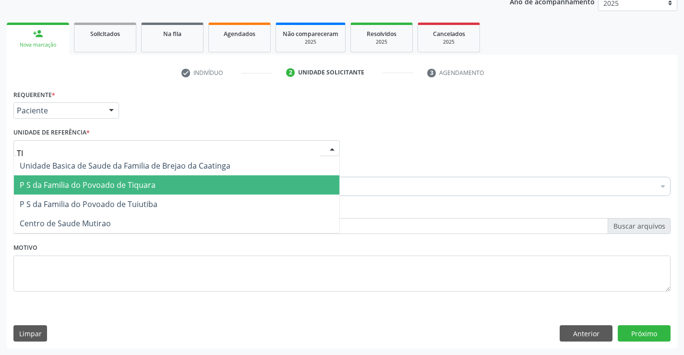
click at [103, 183] on span "P S da Familia do Povoado de Tiquara" at bounding box center [88, 184] width 136 height 11
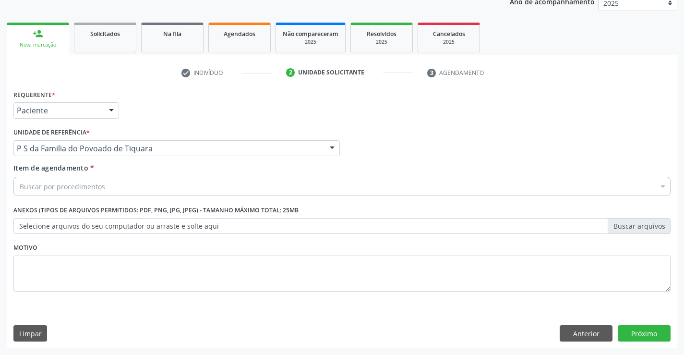
click at [115, 183] on div "Buscar por procedimentos" at bounding box center [341, 186] width 657 height 19
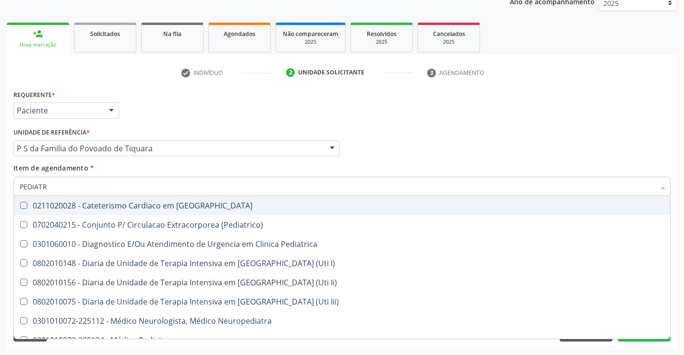
type input "PEDIATRA"
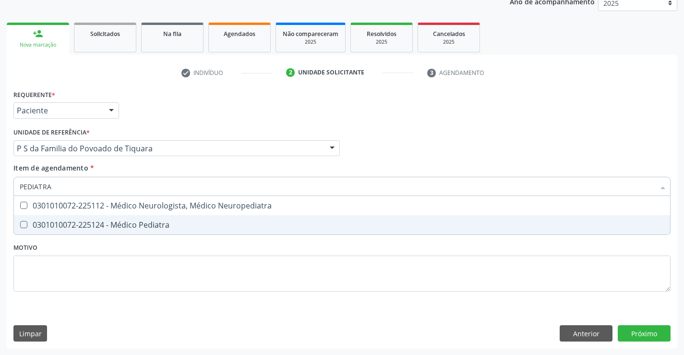
click at [133, 222] on div "0301010072-225124 - Médico Pediatra" at bounding box center [342, 225] width 644 height 8
checkbox Pediatra "true"
click at [372, 266] on div "Requerente * Paciente Médico(a) Enfermeiro(a) Paciente Nenhum resultado encontr…" at bounding box center [341, 195] width 657 height 217
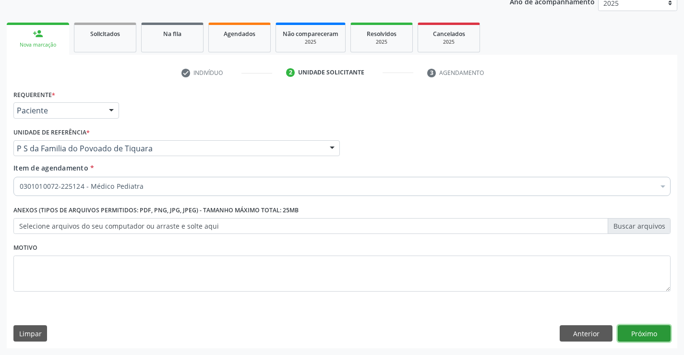
click at [638, 328] on button "Próximo" at bounding box center [644, 333] width 53 height 16
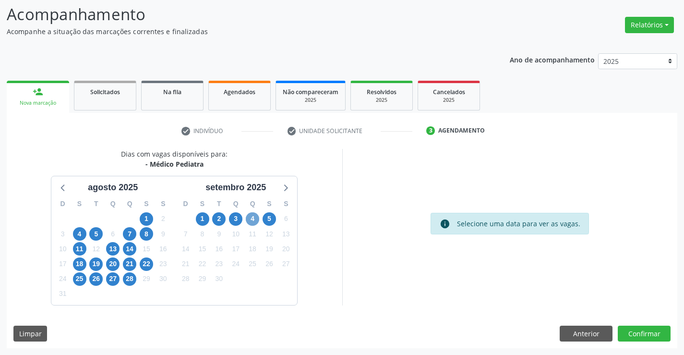
click at [252, 220] on span "4" at bounding box center [252, 218] width 13 height 13
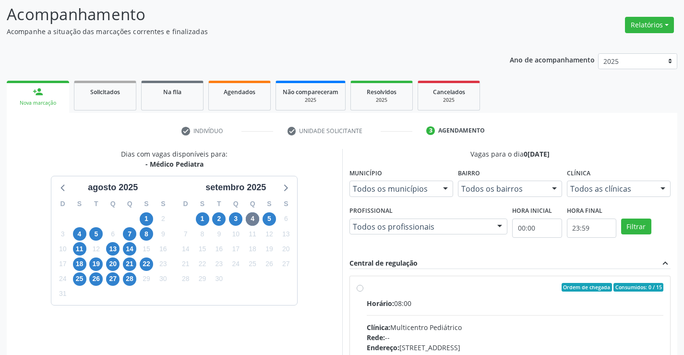
drag, startPoint x: 359, startPoint y: 290, endPoint x: 372, endPoint y: 297, distance: 14.4
click at [367, 290] on label "Ordem de chegada Consumidos: 0 / 15 Horário: 08:00 Clínica: Multicentro Pediátr…" at bounding box center [515, 356] width 297 height 147
click at [358, 290] on input "Ordem de chegada Consumidos: 0 / 15 Horário: 08:00 Clínica: Multicentro Pediátr…" at bounding box center [359, 287] width 7 height 9
radio input "true"
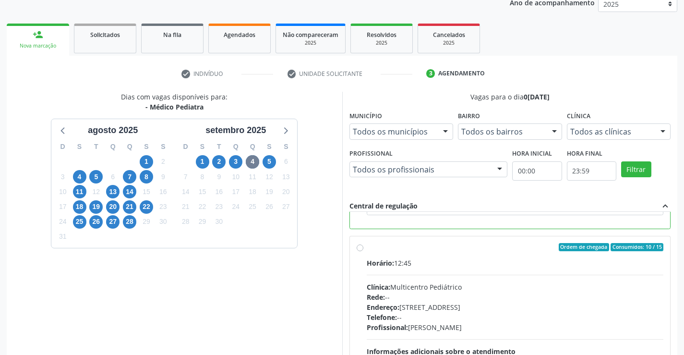
scroll to position [219, 0]
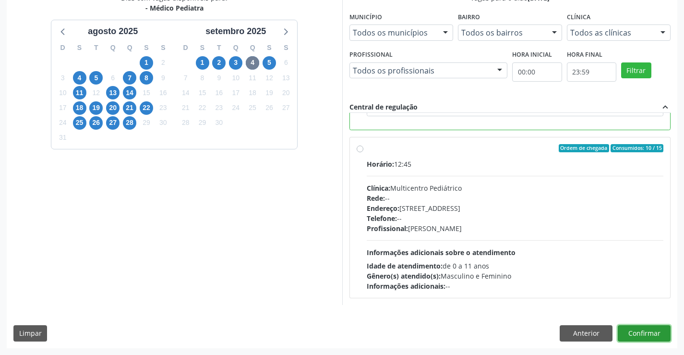
click at [636, 334] on button "Confirmar" at bounding box center [644, 333] width 53 height 16
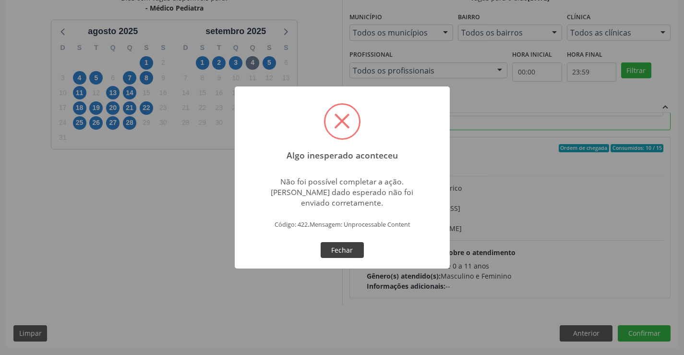
click at [348, 251] on button "Fechar" at bounding box center [342, 250] width 43 height 16
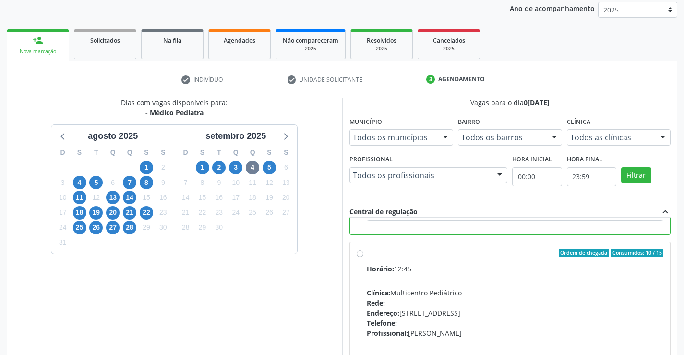
scroll to position [0, 0]
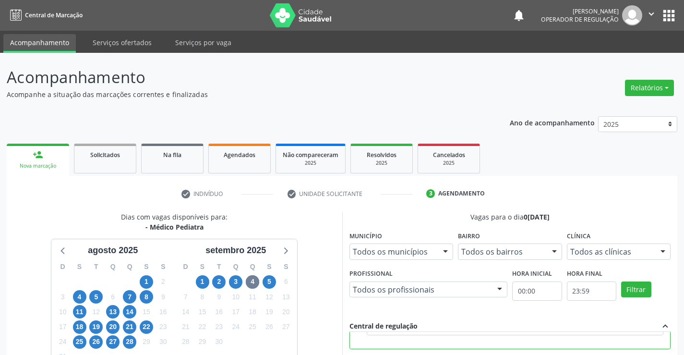
click at [650, 14] on icon "" at bounding box center [651, 14] width 11 height 11
click at [609, 57] on link "Sair" at bounding box center [627, 58] width 66 height 13
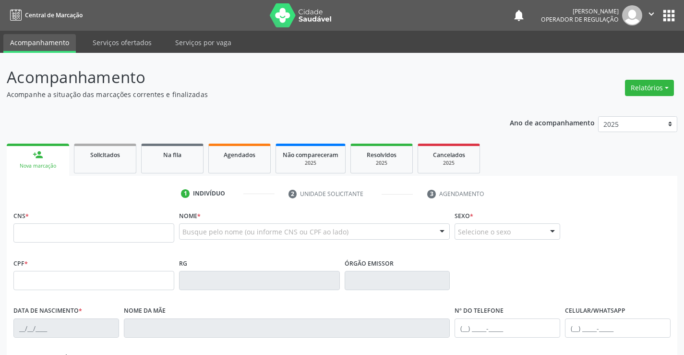
scroll to position [48, 0]
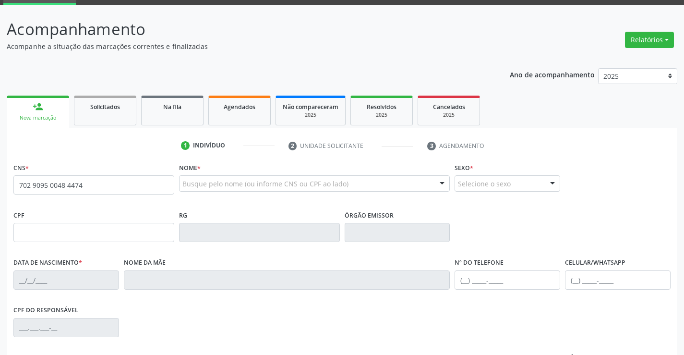
type input "702 9095 0048 4474"
type input "0295682507"
type input "[DATE]"
type input "[PHONE_NUMBER]"
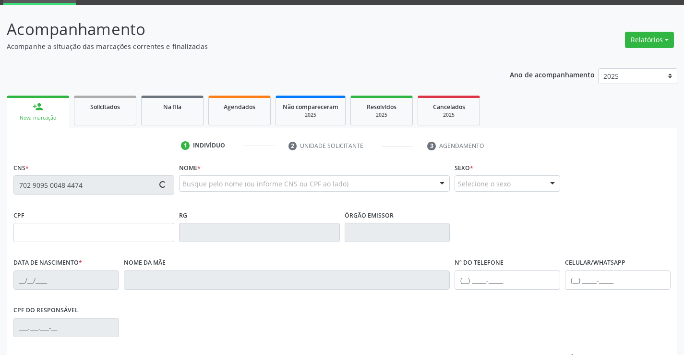
type input "249.201.935-72"
type input "S/N"
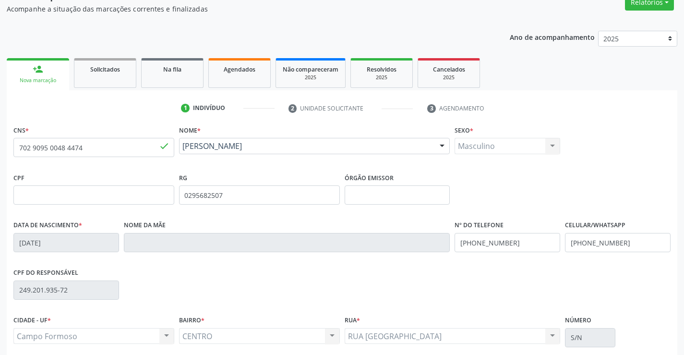
scroll to position [166, 0]
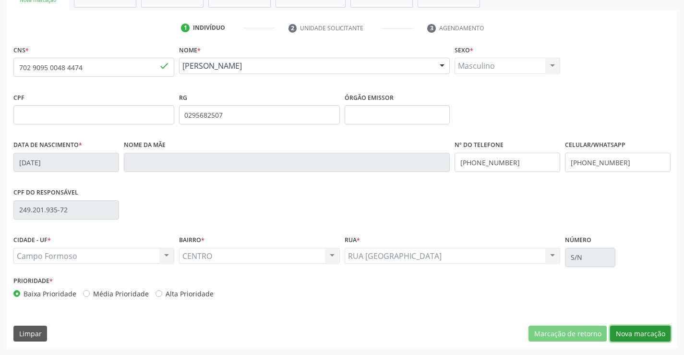
click at [634, 332] on button "Nova marcação" at bounding box center [640, 333] width 60 height 16
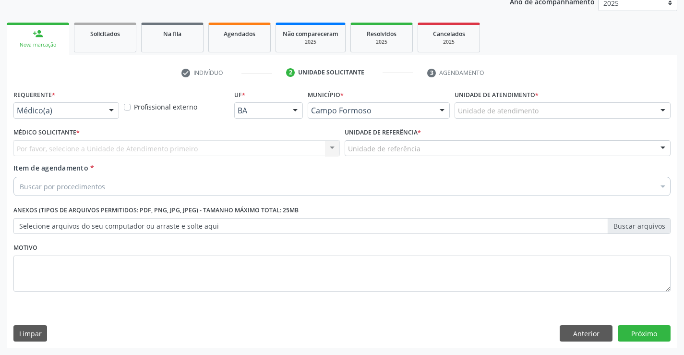
scroll to position [121, 0]
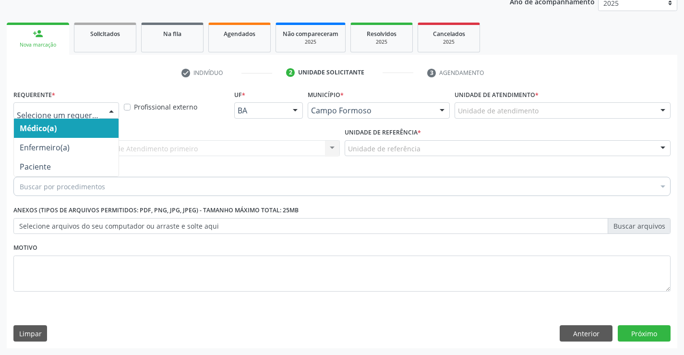
click at [107, 108] on div at bounding box center [111, 111] width 14 height 16
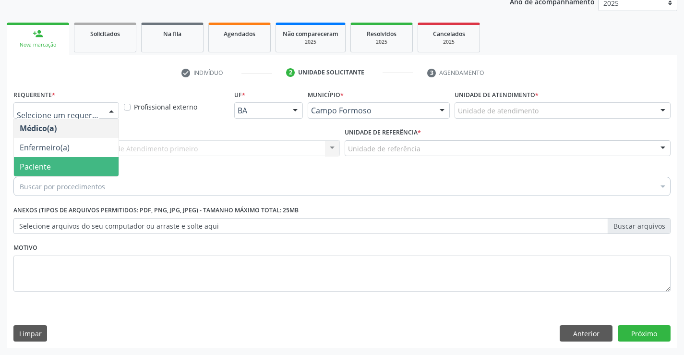
click at [78, 171] on span "Paciente" at bounding box center [66, 166] width 105 height 19
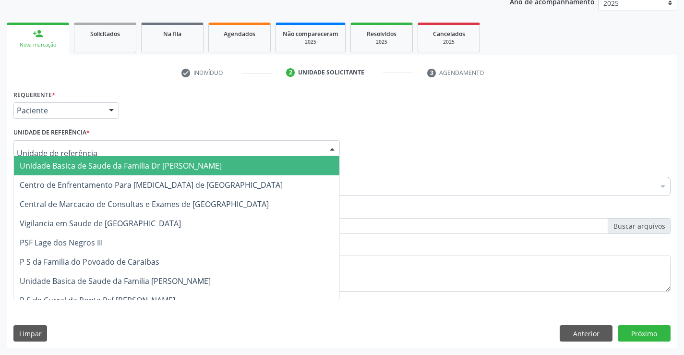
click at [87, 147] on div at bounding box center [176, 148] width 326 height 16
click at [95, 167] on span "Unidade Basica de Saude da Familia Dr [PERSON_NAME]" at bounding box center [121, 165] width 202 height 11
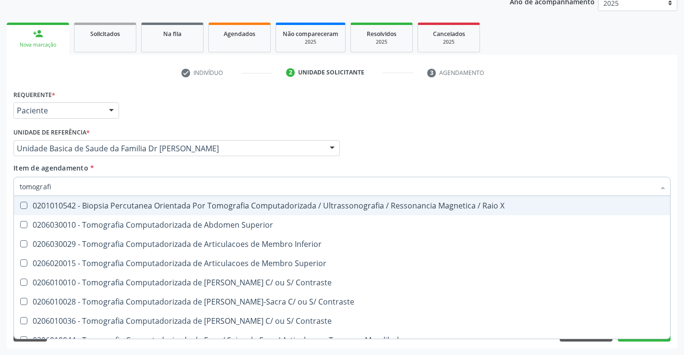
type input "tomografia"
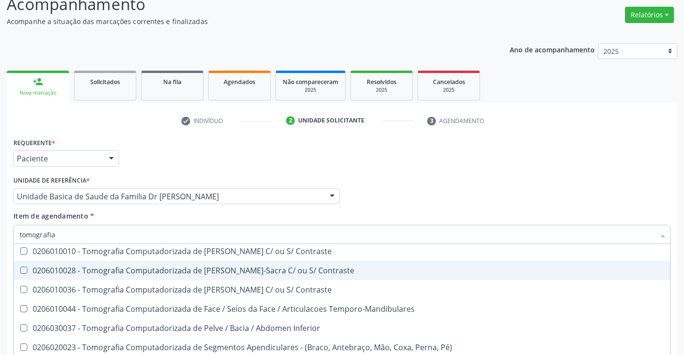
scroll to position [96, 0]
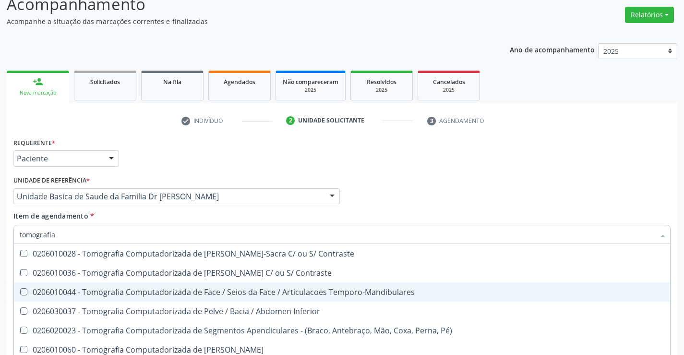
click at [339, 291] on div "0206010044 - Tomografia Computadorizada de Face / Seios da Face / Articulacoes …" at bounding box center [342, 292] width 644 height 8
checkbox Temporo-Mandibulares "true"
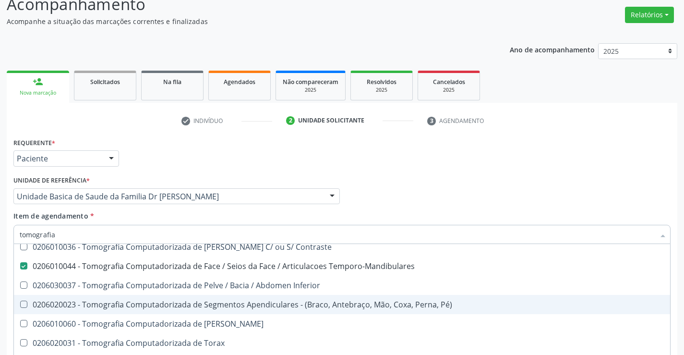
scroll to position [165, 0]
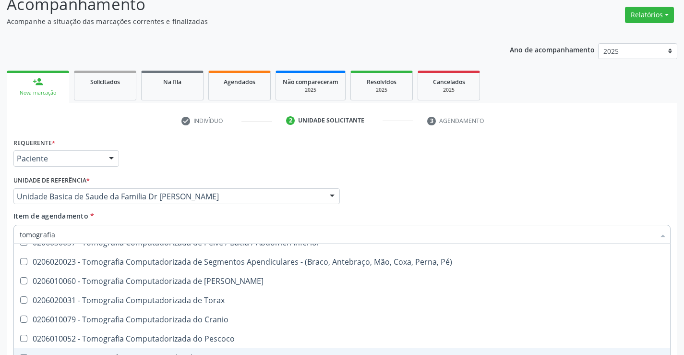
click at [272, 350] on span "0206010095 - Tomografia Por Emissão de Pósitrons ([MEDICAL_DATA])" at bounding box center [342, 357] width 656 height 19
checkbox \(Pet-Ct\) "true"
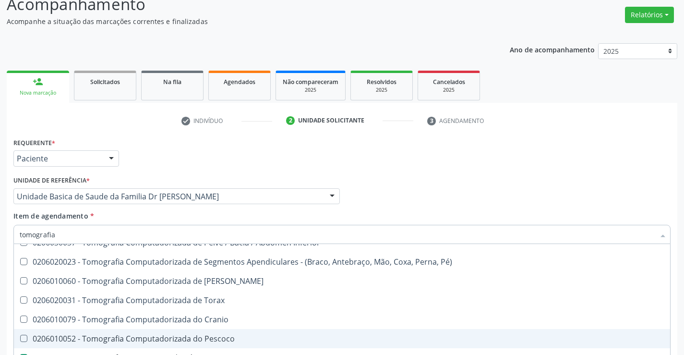
scroll to position [121, 0]
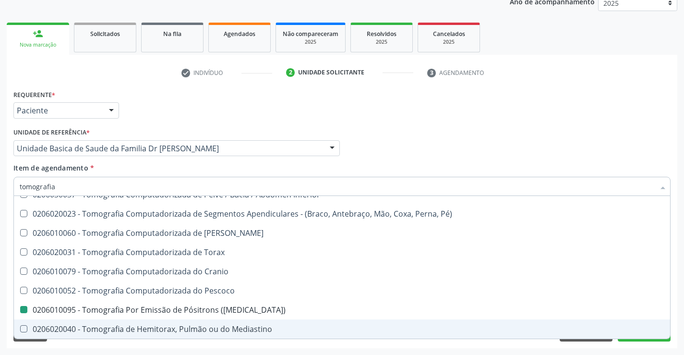
click at [288, 344] on div "Requerente * Paciente Médico(a) Enfermeiro(a) Paciente Nenhum resultado encontr…" at bounding box center [342, 217] width 670 height 261
checkbox Superior "true"
checkbox Inferior "true"
checkbox Temporo-Mandibulares "false"
checkbox \(Pet-Ct\) "false"
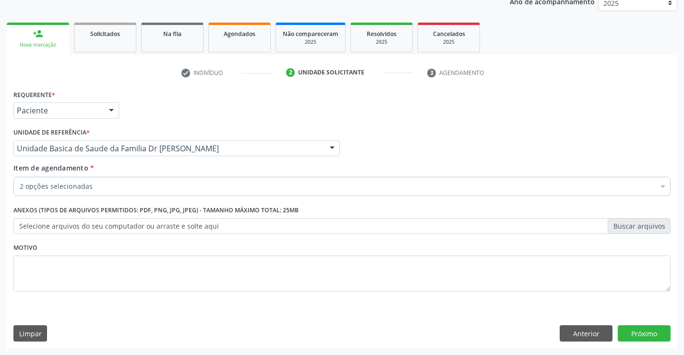
scroll to position [0, 0]
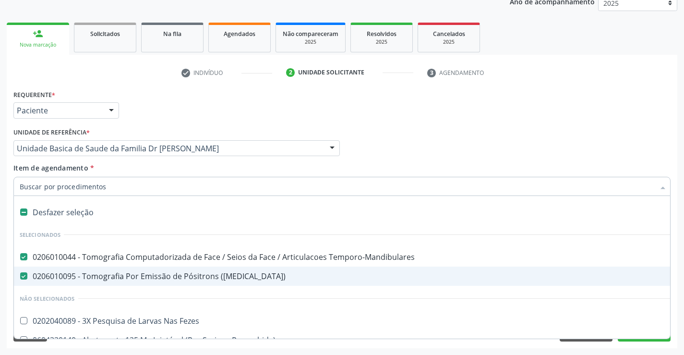
click at [143, 273] on div "0206010095 - Tomografia Por Emissão de Pósitrons ([MEDICAL_DATA])" at bounding box center [393, 276] width 747 height 8
checkbox \(Pet-Ct\) "false"
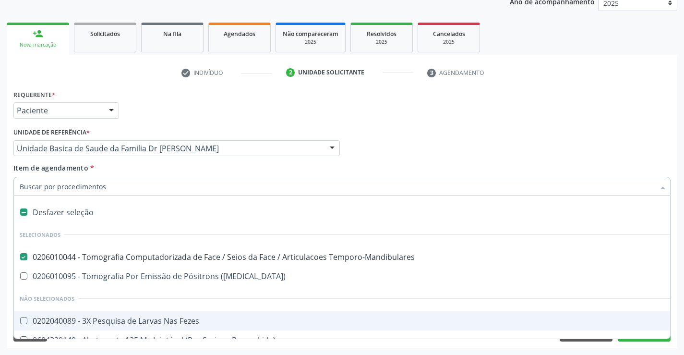
click at [250, 305] on li "Não selecionados" at bounding box center [393, 297] width 759 height 25
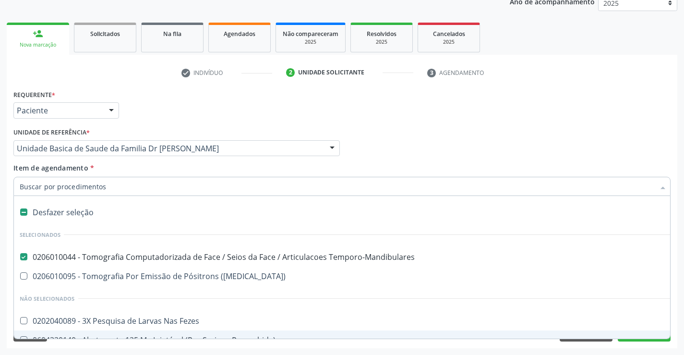
click at [193, 346] on div "Requerente * Paciente Médico(a) Enfermeiro(a) Paciente Nenhum resultado encontr…" at bounding box center [342, 217] width 670 height 261
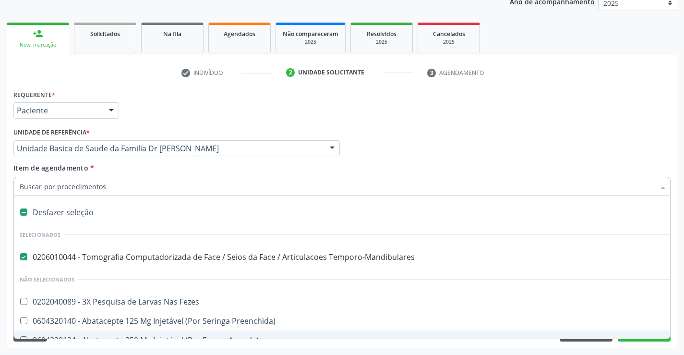
click at [119, 184] on input "Item de agendamento *" at bounding box center [337, 186] width 635 height 19
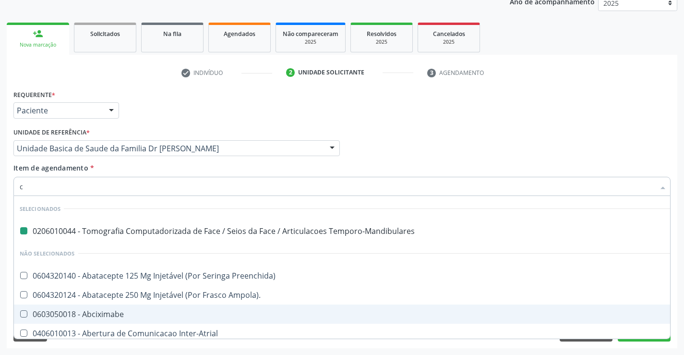
type input "ca"
checkbox Temporo-Mandibulares "false"
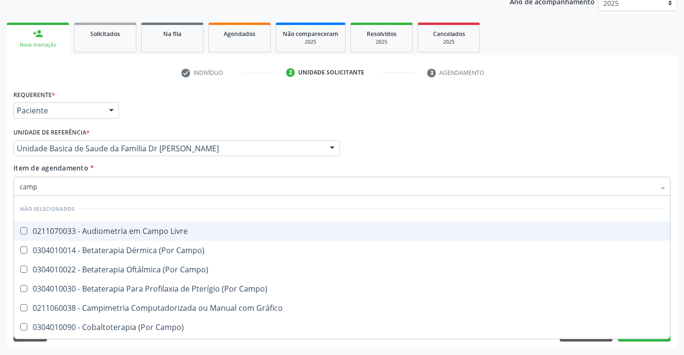
type input "cam"
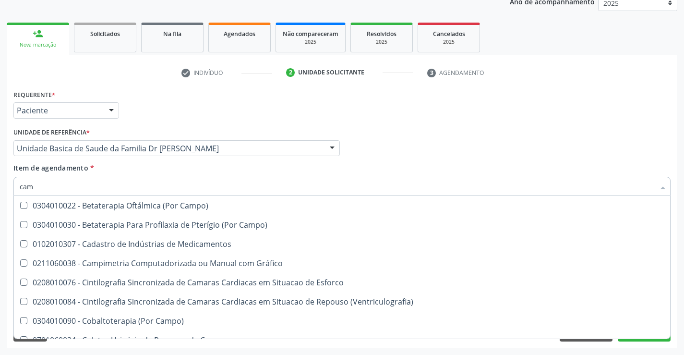
scroll to position [192, 0]
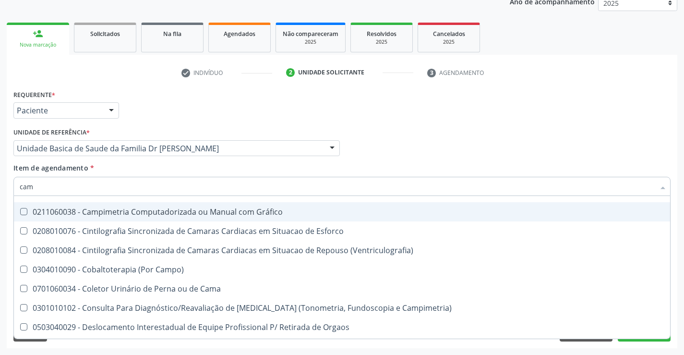
click at [256, 210] on div "0211060038 - Campimetria Computadorizada ou Manual com Gráfico" at bounding box center [342, 212] width 644 height 8
checkbox Gráfico "true"
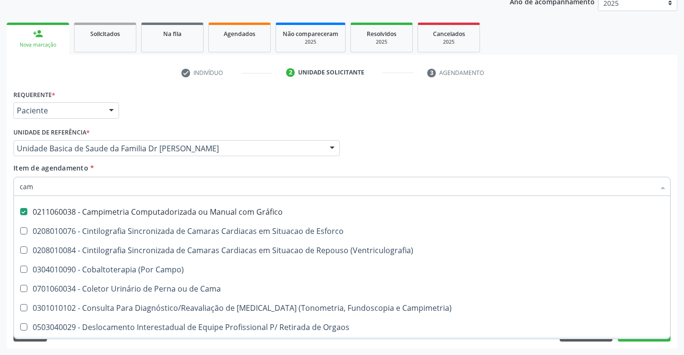
type input "cam"
click at [262, 345] on div "Requerente * Paciente Médico(a) Enfermeiro(a) Paciente Nenhum resultado encontr…" at bounding box center [342, 217] width 670 height 261
checkbox Especializada\ "true"
checkbox Paciente\) "true"
checkbox Gráfico "false"
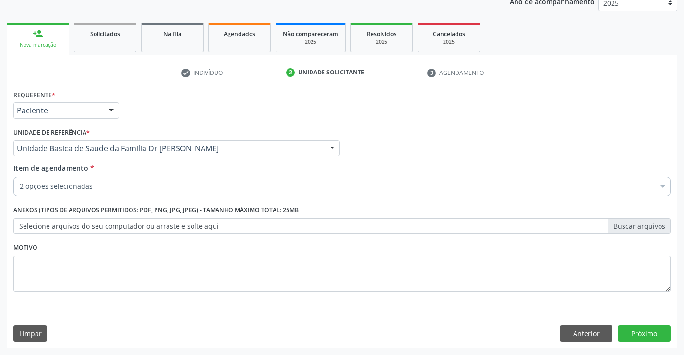
scroll to position [0, 0]
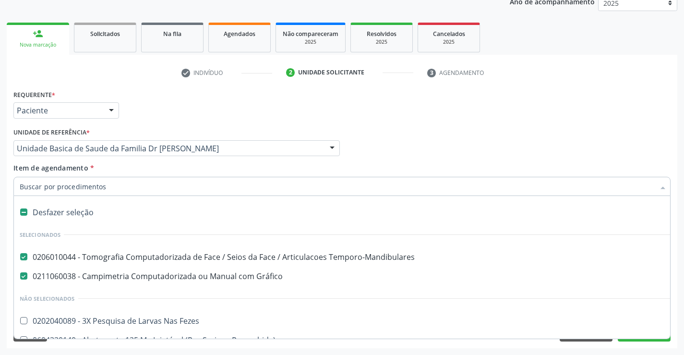
click at [103, 190] on input "Item de agendamento *" at bounding box center [337, 186] width 635 height 19
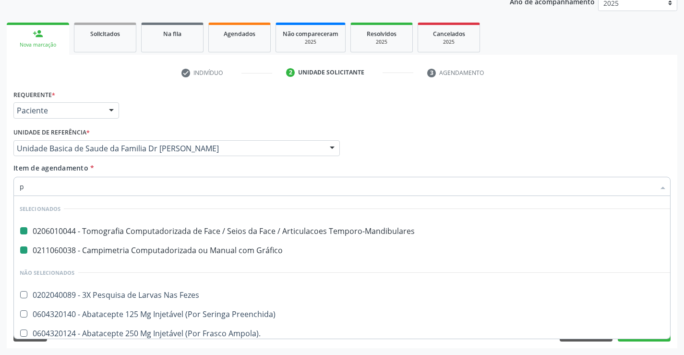
type input "pa"
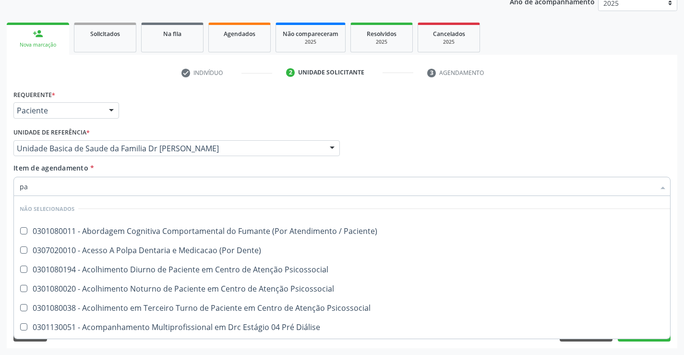
checkbox Paciente\) "false"
checkbox Dente\) "false"
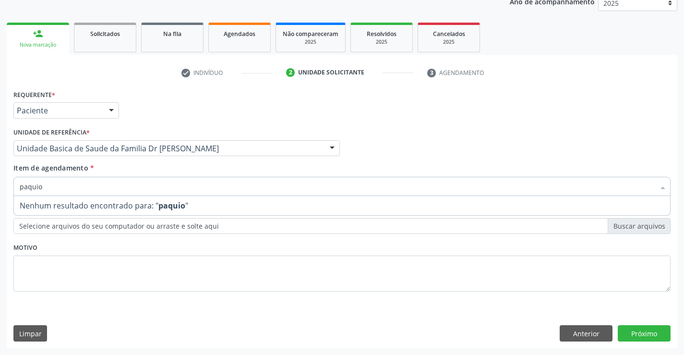
type input "paqui"
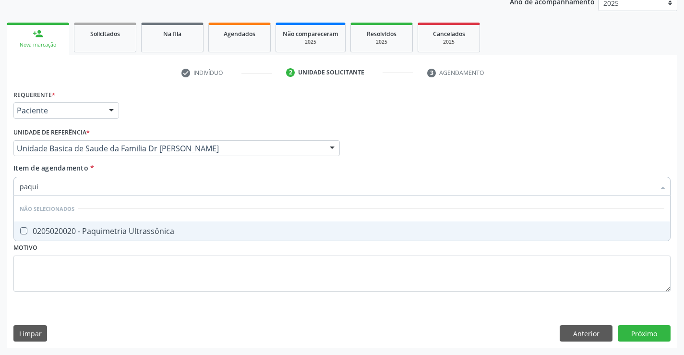
click at [115, 231] on div "0205020020 - Paquimetria Ultrassônica" at bounding box center [342, 231] width 644 height 8
checkbox Ultrassônica "true"
click at [113, 250] on div "Requerente * Paciente Médico(a) Enfermeiro(a) Paciente Nenhum resultado encontr…" at bounding box center [341, 195] width 657 height 217
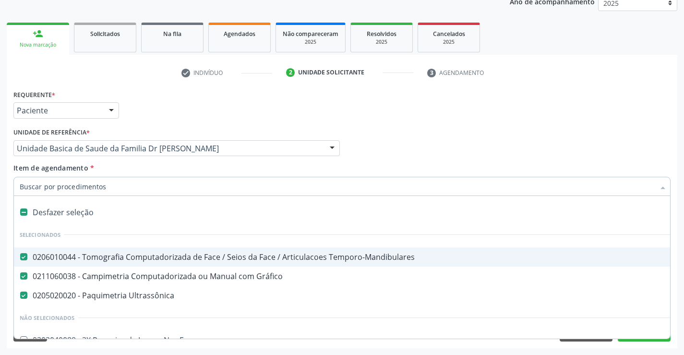
click at [115, 185] on input "Item de agendamento *" at bounding box center [337, 186] width 635 height 19
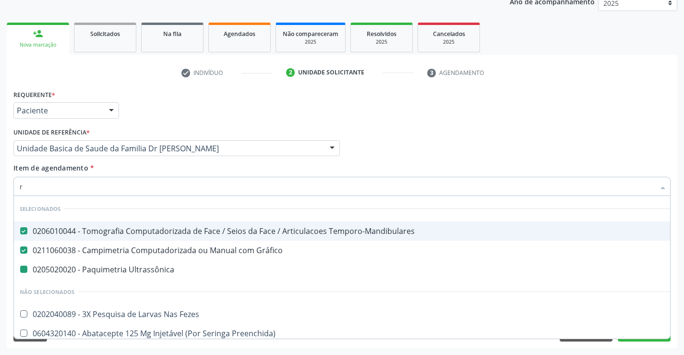
type input "re"
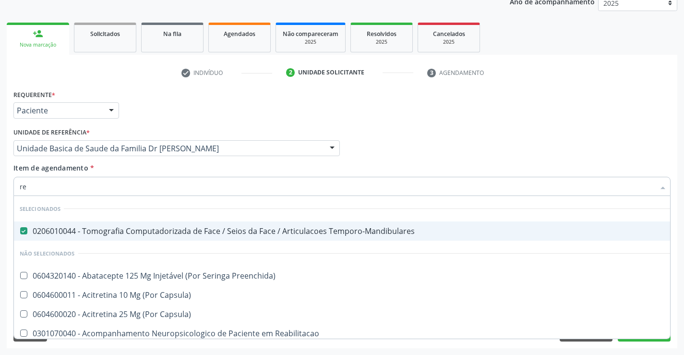
checkbox Preenchida\) "false"
type input "ret"
checkbox Temporo-Mandibulares "false"
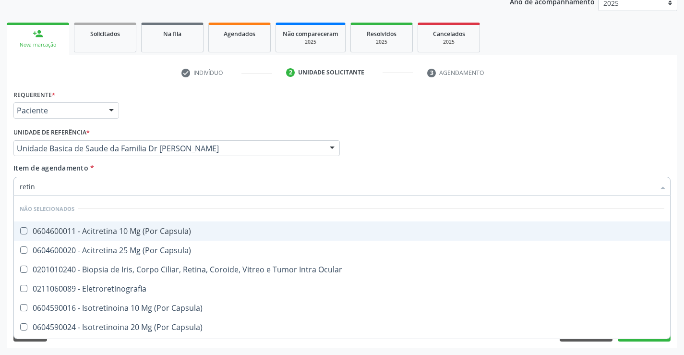
type input "retino"
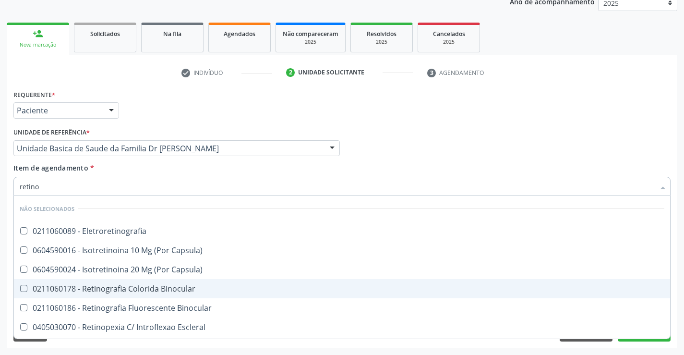
click at [154, 286] on div "0211060178 - Retinografia Colorida Binocular" at bounding box center [342, 289] width 644 height 8
checkbox Binocular "true"
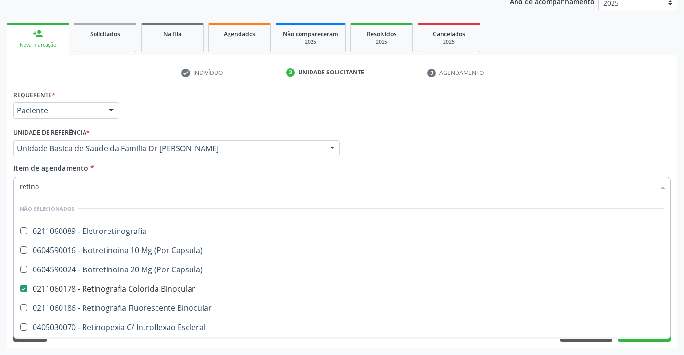
type input "retino"
click at [152, 346] on div "Requerente * Paciente Médico(a) Enfermeiro(a) Paciente Nenhum resultado encontr…" at bounding box center [342, 217] width 670 height 261
checkbox Eletroretinografia "true"
checkbox Capsula\) "true"
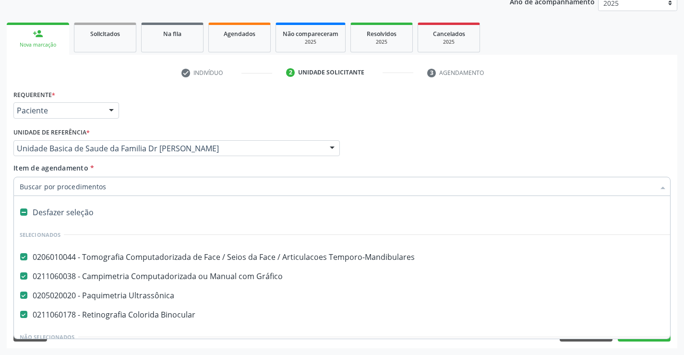
click at [130, 188] on input "Item de agendamento *" at bounding box center [337, 186] width 635 height 19
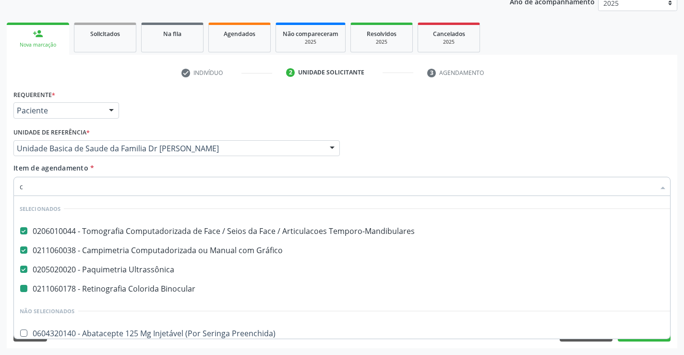
type input "cu"
checkbox Binocular "false"
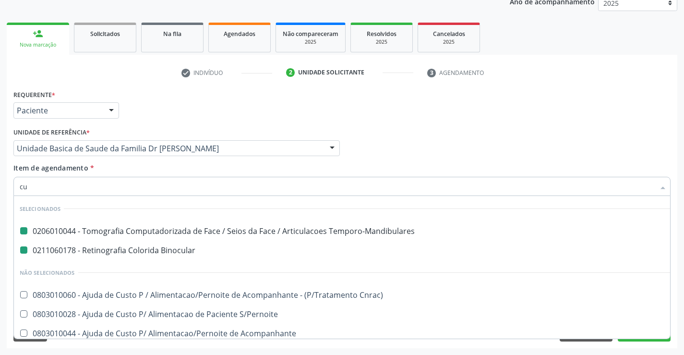
type input "cur"
checkbox Temporo-Mandibulares "false"
checkbox Binocular "false"
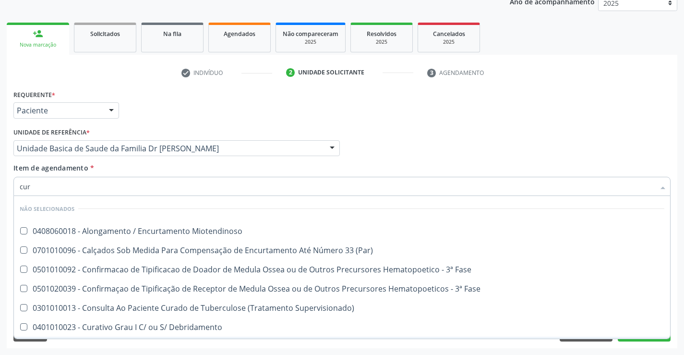
type input "curv"
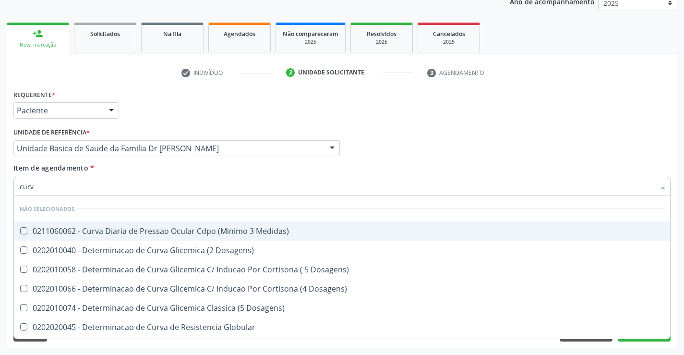
click at [155, 234] on div "0211060062 - Curva Diaria de Pressao Ocular Cdpo (Minimo 3 Medidas)" at bounding box center [342, 231] width 644 height 8
checkbox Medidas\) "true"
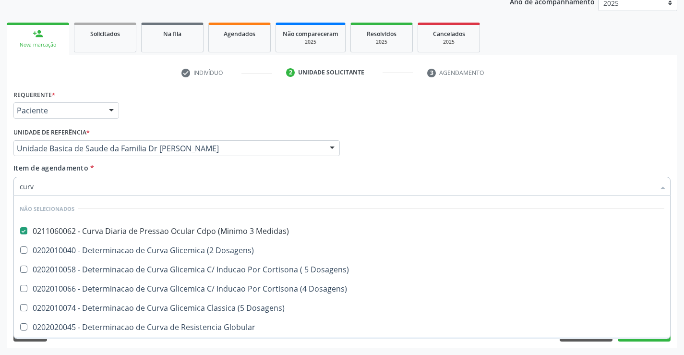
click at [200, 351] on div "Acompanhamento Acompanhe a situação das marcações correntes e finalizadas Relat…" at bounding box center [342, 143] width 684 height 423
checkbox Dosagens\) "true"
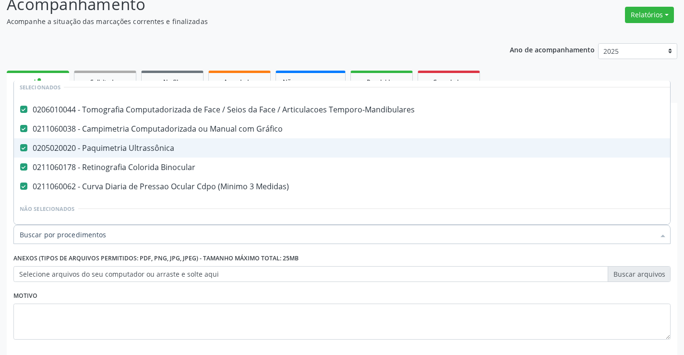
scroll to position [48, 0]
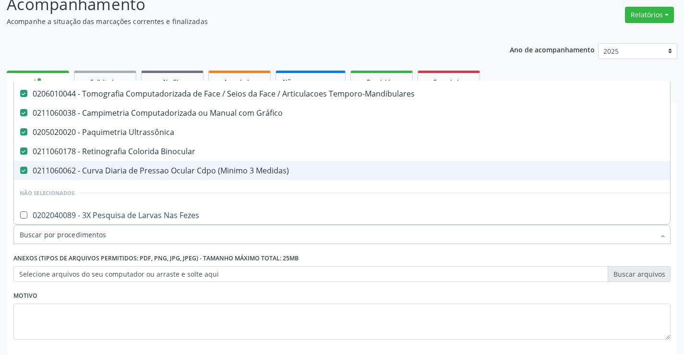
click at [183, 170] on div "0211060062 - Curva Diaria de Pressao Ocular Cdpo (Minimo 3 Medidas)" at bounding box center [393, 170] width 747 height 8
checkbox Medidas\) "false"
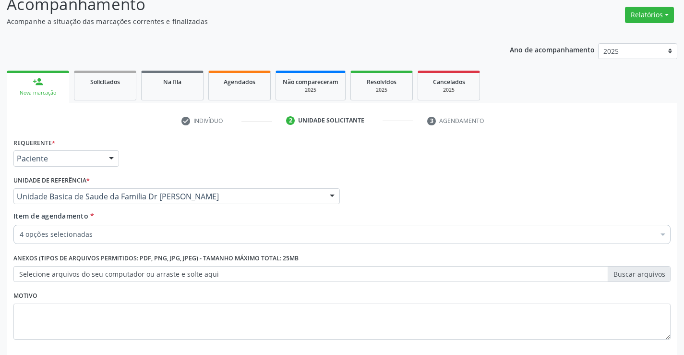
click at [298, 290] on div "Motivo" at bounding box center [341, 313] width 657 height 51
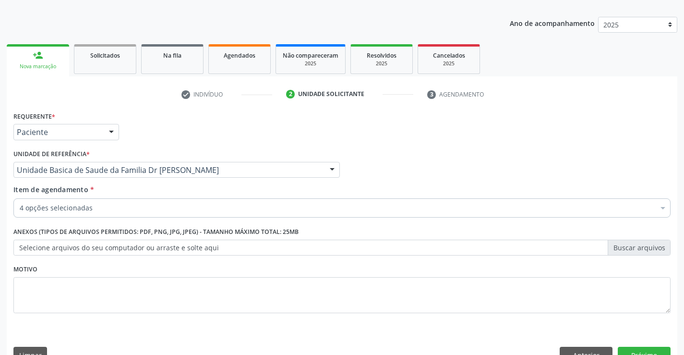
scroll to position [121, 0]
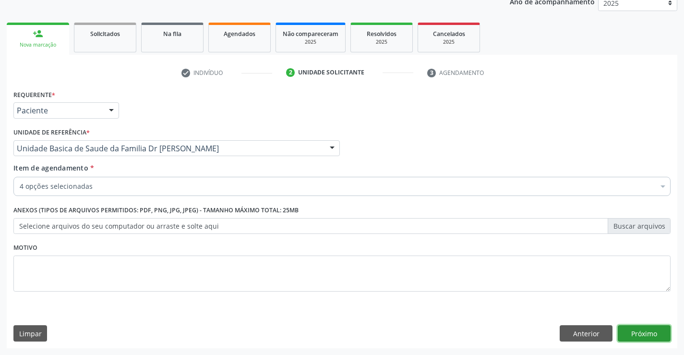
click at [637, 333] on button "Próximo" at bounding box center [644, 333] width 53 height 16
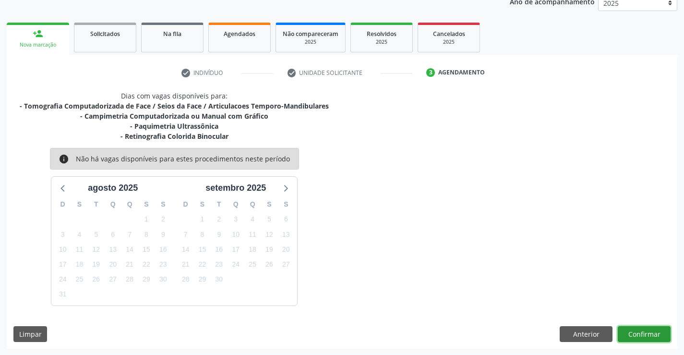
click at [630, 334] on button "Confirmar" at bounding box center [644, 334] width 53 height 16
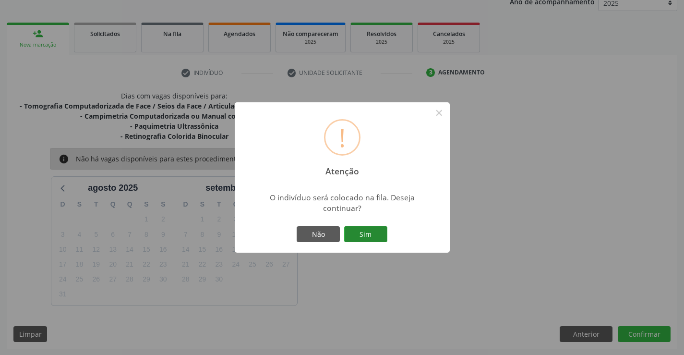
click at [369, 230] on button "Sim" at bounding box center [365, 234] width 43 height 16
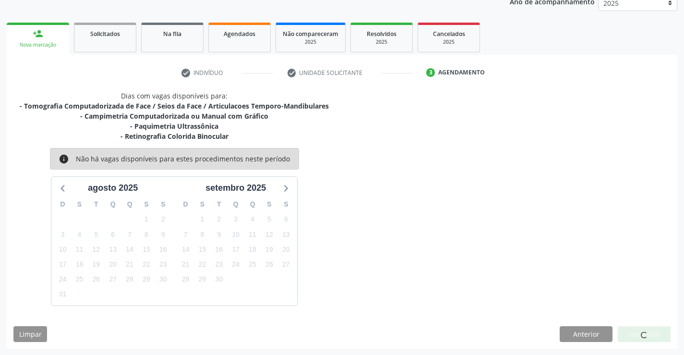
scroll to position [0, 0]
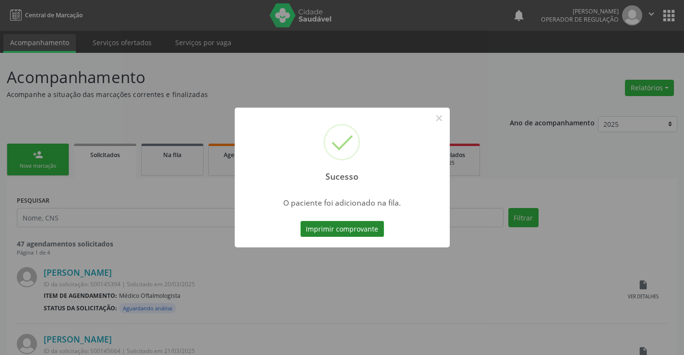
click at [369, 226] on button "Imprimir comprovante" at bounding box center [341, 229] width 83 height 16
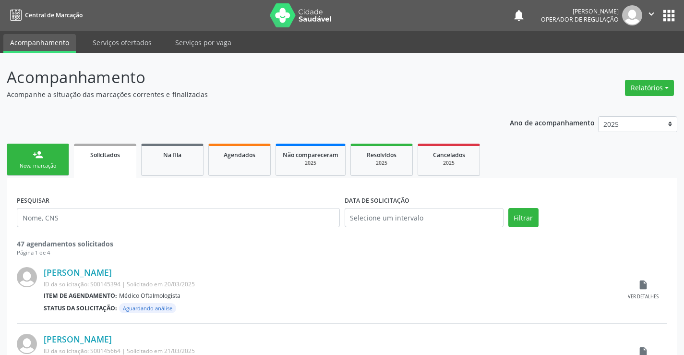
click at [59, 160] on link "person_add Nova marcação" at bounding box center [38, 159] width 62 height 32
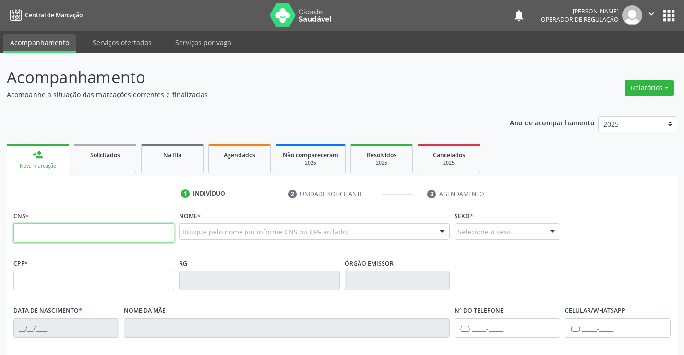
click at [59, 229] on input "text" at bounding box center [93, 232] width 161 height 19
type input "709 0038 2219 9018"
type input "1[DATE]"
type input "[PERSON_NAME]"
type input "[PHONE_NUMBER]"
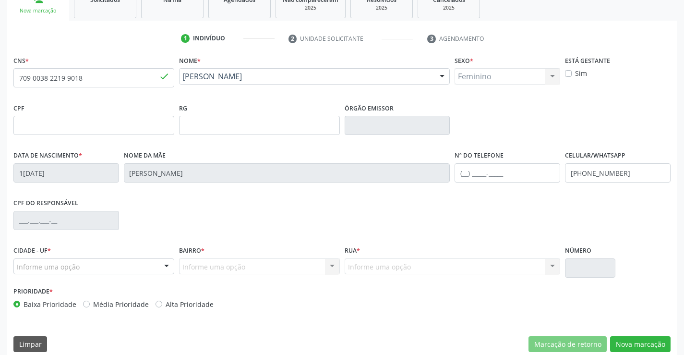
scroll to position [166, 0]
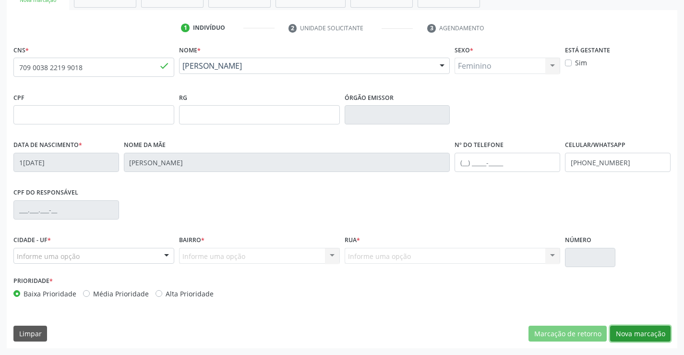
click at [631, 330] on button "Nova marcação" at bounding box center [640, 333] width 60 height 16
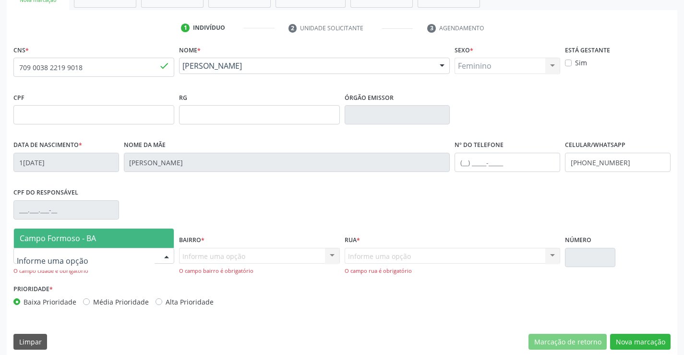
click at [163, 253] on div at bounding box center [166, 256] width 14 height 16
click at [130, 236] on span "Campo Formoso - BA" at bounding box center [94, 237] width 160 height 19
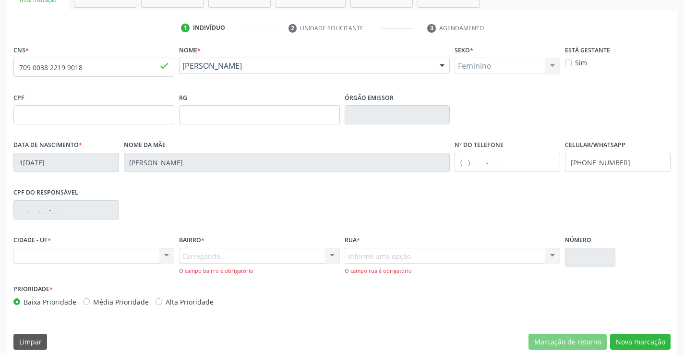
click at [325, 256] on div "Carregando... Nenhum resultado encontrado para: " " Nenhuma opção encontrada. D…" at bounding box center [259, 261] width 161 height 27
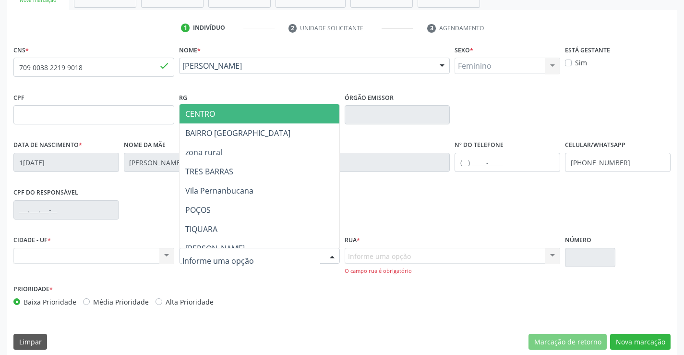
click at [331, 255] on div at bounding box center [332, 256] width 14 height 16
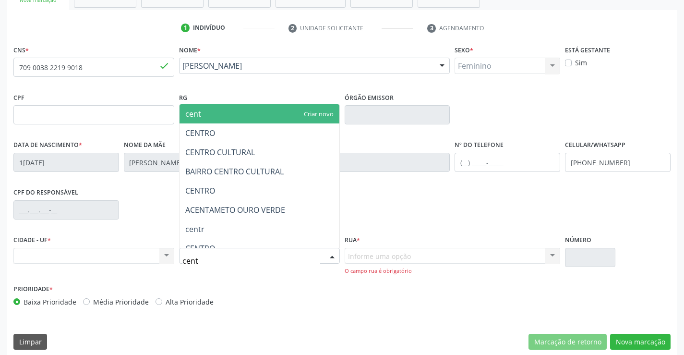
type input "centr"
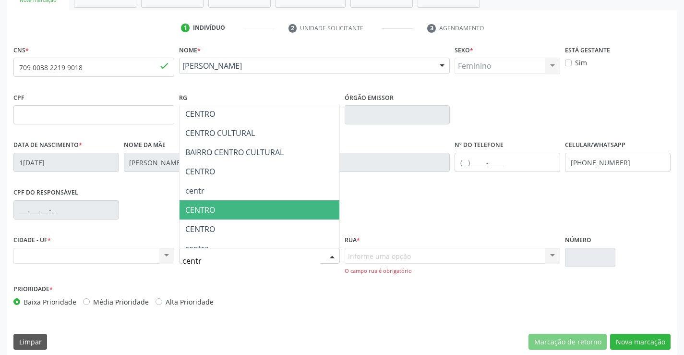
click at [240, 209] on span "CENTRO" at bounding box center [259, 209] width 160 height 19
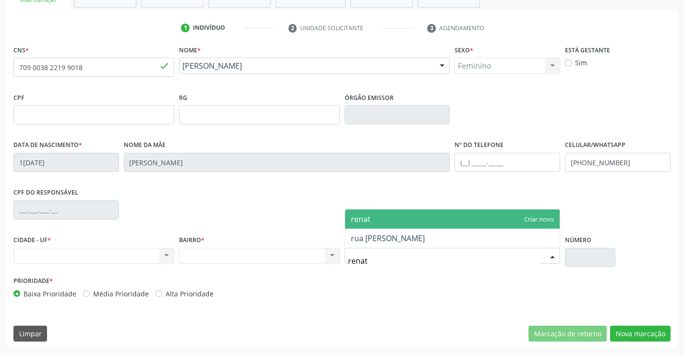
type input "[PERSON_NAME]"
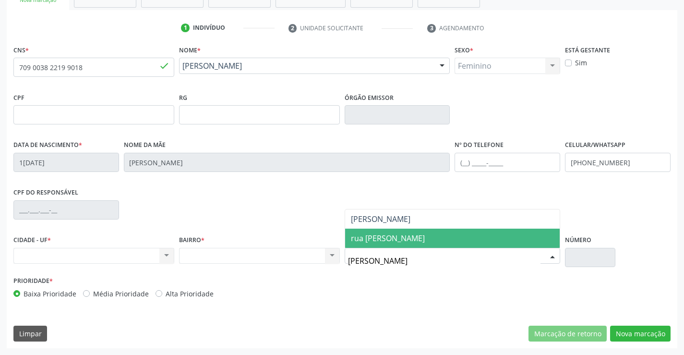
click at [374, 238] on span "rua [PERSON_NAME]" at bounding box center [388, 238] width 74 height 11
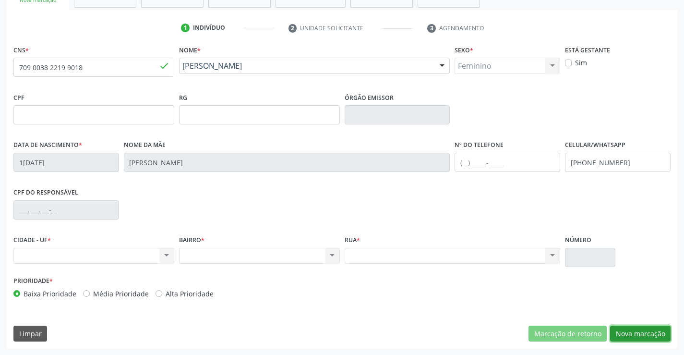
click at [650, 332] on button "Nova marcação" at bounding box center [640, 333] width 60 height 16
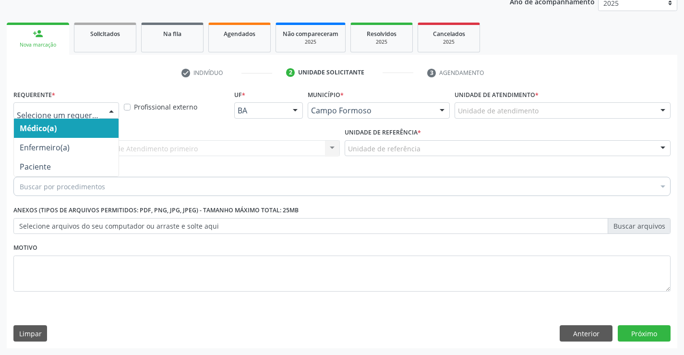
click at [110, 110] on div at bounding box center [111, 111] width 14 height 16
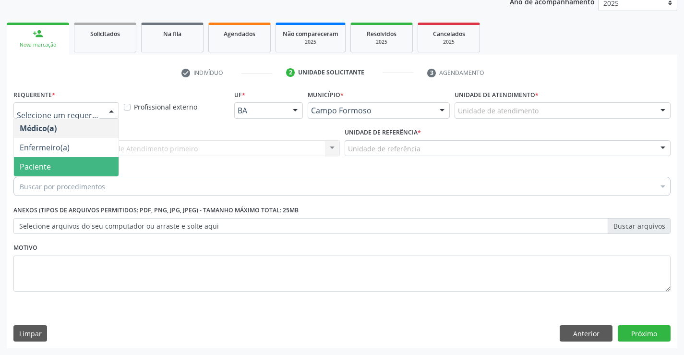
click at [88, 172] on span "Paciente" at bounding box center [66, 166] width 105 height 19
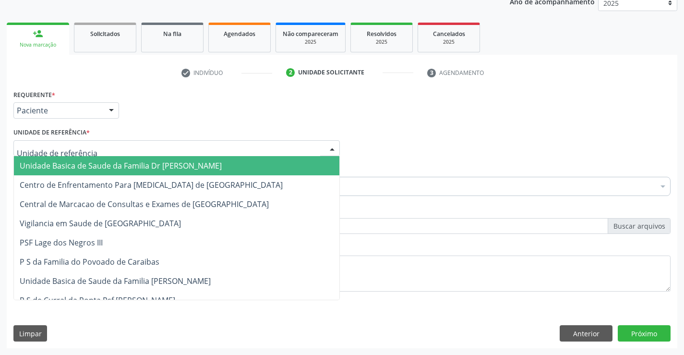
click at [94, 147] on div at bounding box center [176, 148] width 326 height 16
click at [106, 163] on span "Unidade Basica de Saude da Familia Dr [PERSON_NAME]" at bounding box center [121, 165] width 202 height 11
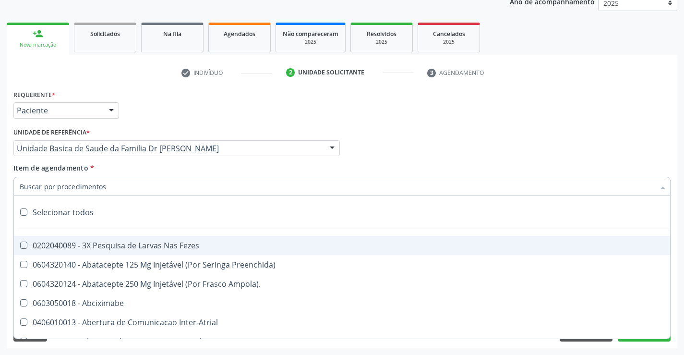
click at [115, 190] on div at bounding box center [341, 186] width 657 height 19
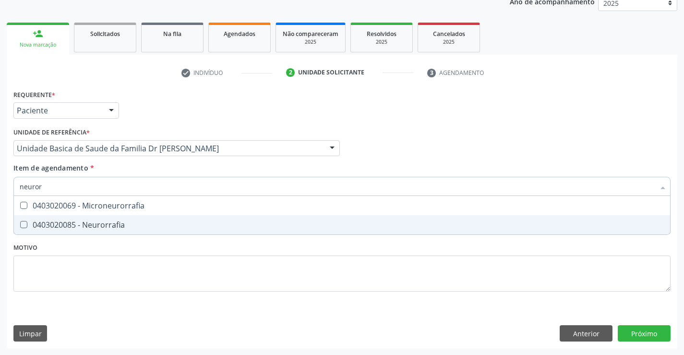
scroll to position [0, 0]
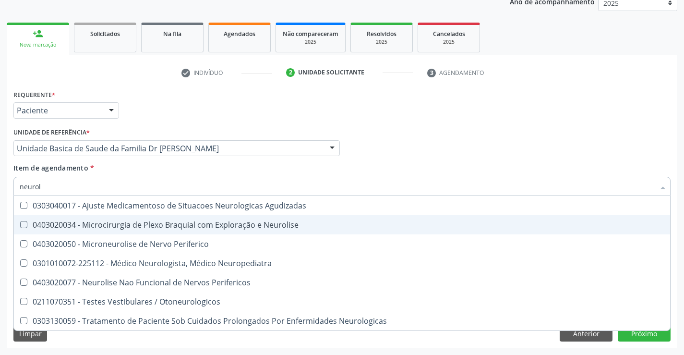
type input "neurolo"
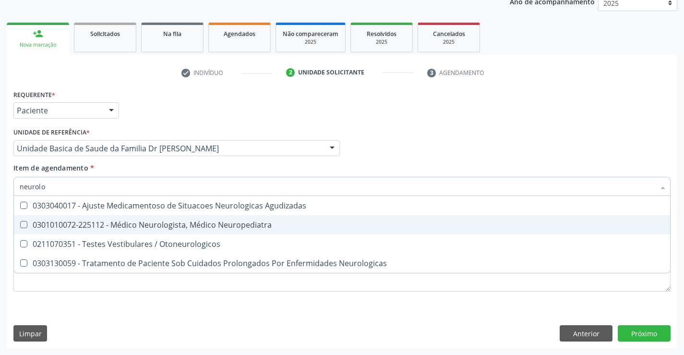
click at [145, 227] on div "0301010072-225112 - Médico Neurologista, Médico Neuropediatra" at bounding box center [342, 225] width 644 height 8
checkbox Neuropediatra "true"
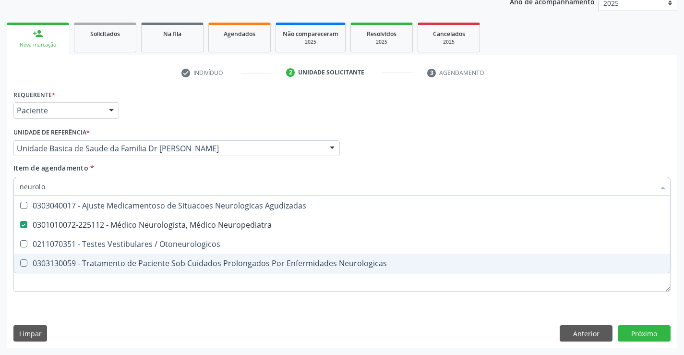
click at [146, 293] on div "Requerente * Paciente Médico(a) Enfermeiro(a) Paciente Nenhum resultado encontr…" at bounding box center [341, 195] width 657 height 217
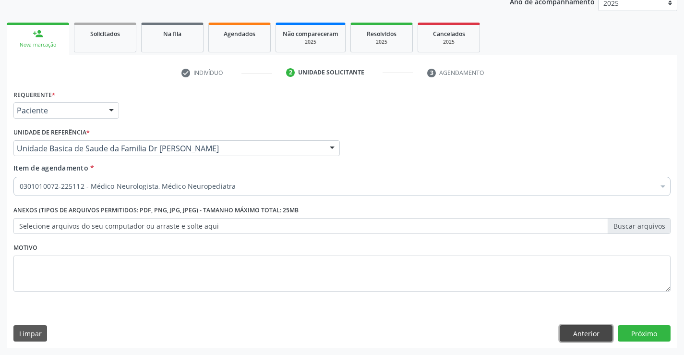
click at [574, 332] on button "Anterior" at bounding box center [585, 333] width 53 height 16
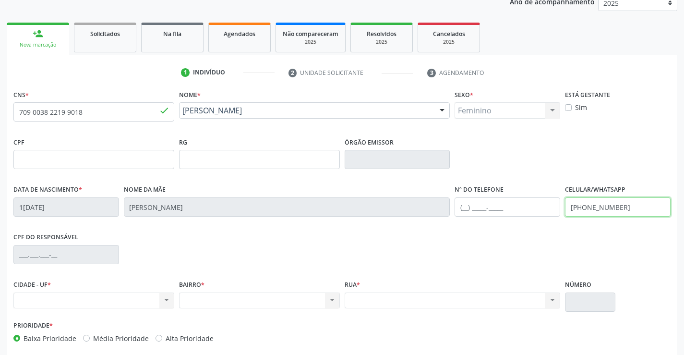
click at [629, 205] on input "[PHONE_NUMBER]" at bounding box center [618, 206] width 106 height 19
type input "("
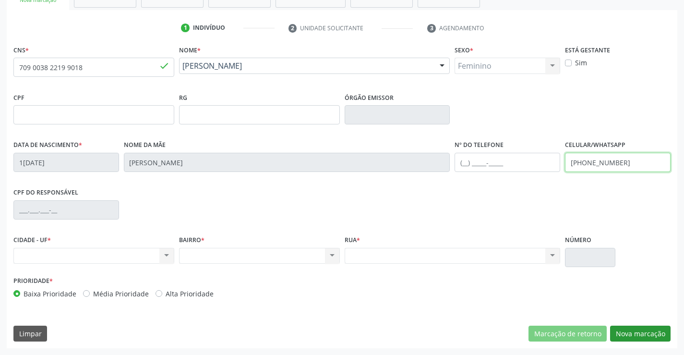
type input "[PHONE_NUMBER]"
click at [652, 330] on button "Nova marcação" at bounding box center [640, 333] width 60 height 16
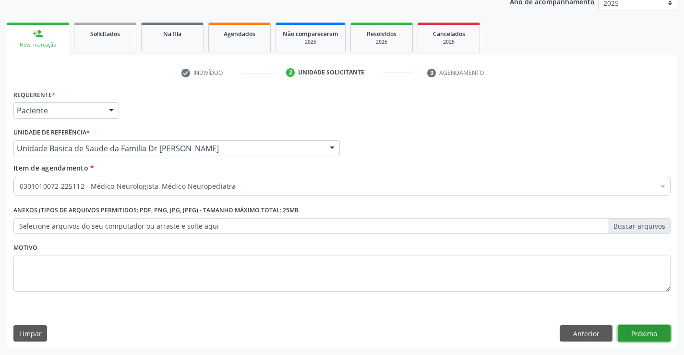
click at [644, 331] on button "Próximo" at bounding box center [644, 333] width 53 height 16
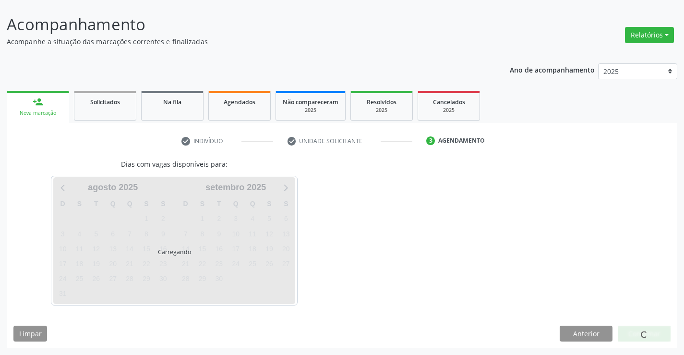
scroll to position [53, 0]
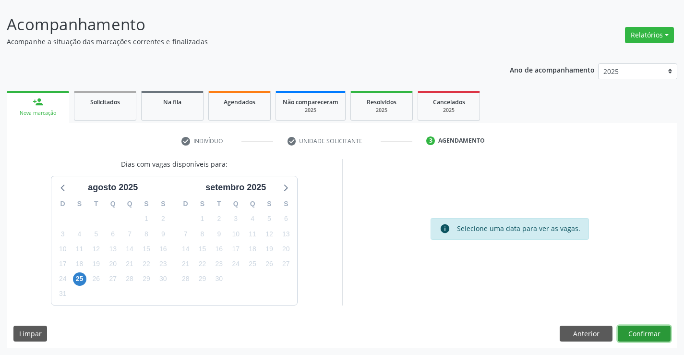
click at [644, 331] on button "Confirmar" at bounding box center [644, 333] width 53 height 16
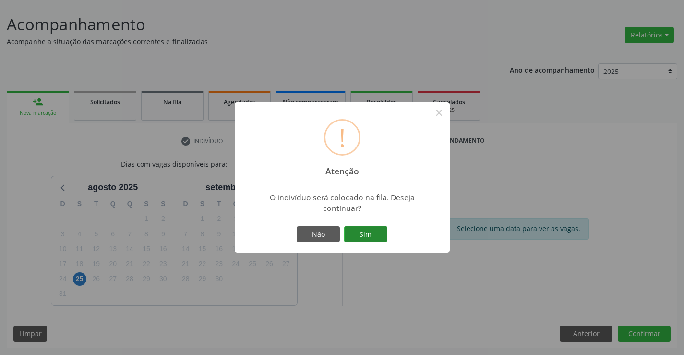
click at [368, 234] on button "Sim" at bounding box center [365, 234] width 43 height 16
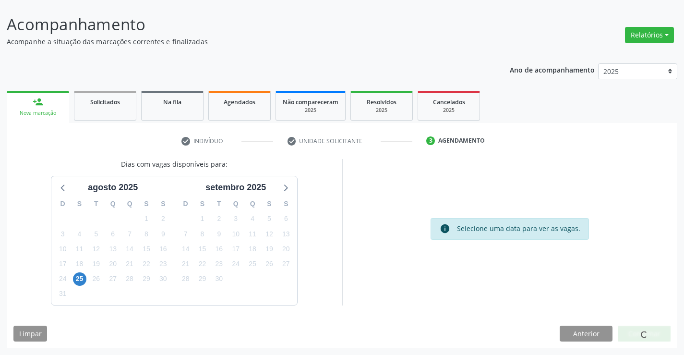
scroll to position [0, 0]
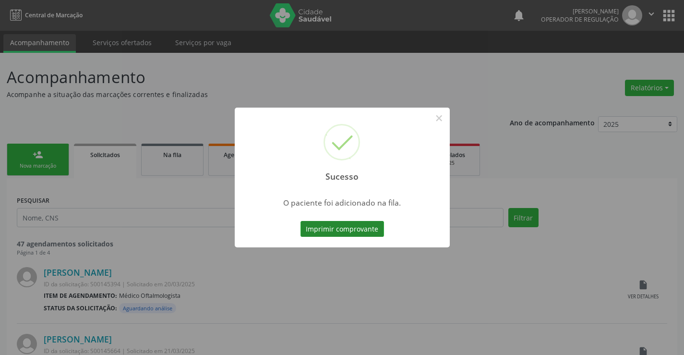
click at [368, 230] on button "Imprimir comprovante" at bounding box center [341, 229] width 83 height 16
